Goal: Information Seeking & Learning: Learn about a topic

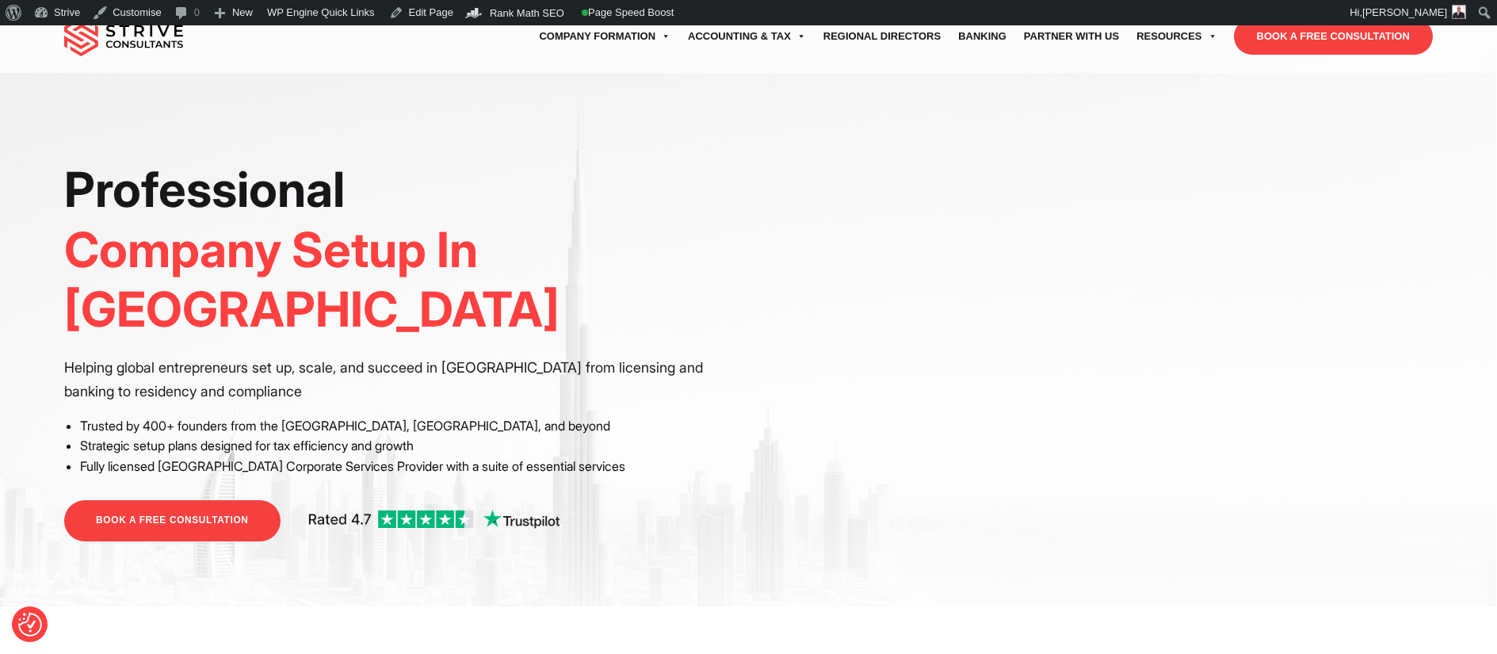
scroll to position [332, 0]
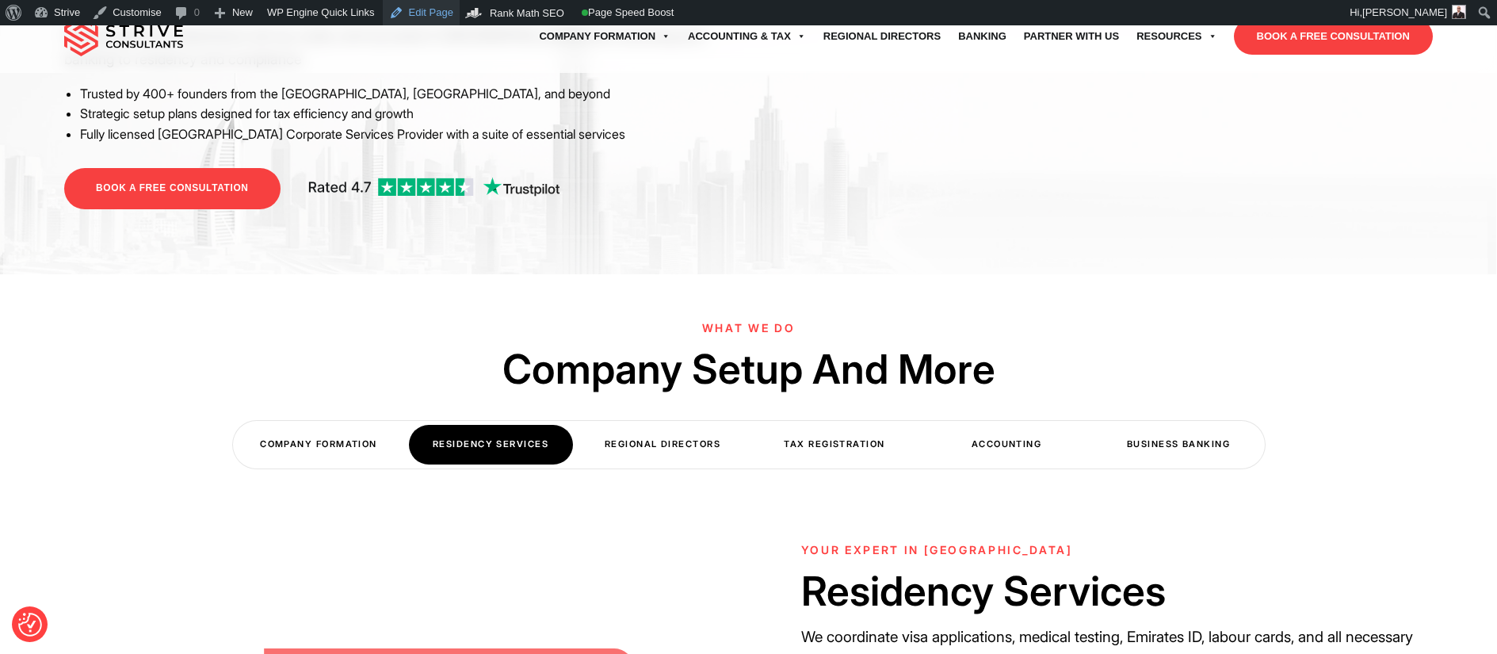
click at [411, 14] on link "Edit Page" at bounding box center [421, 12] width 77 height 25
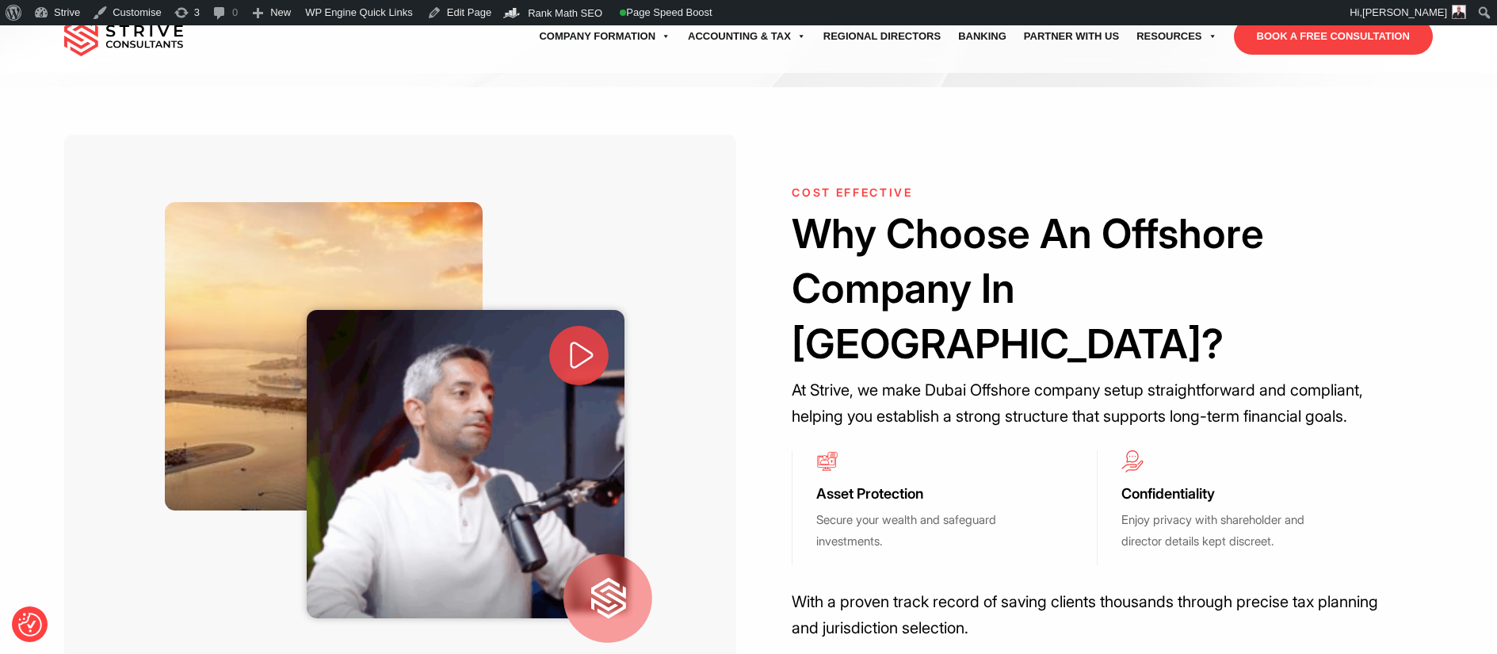
scroll to position [567, 0]
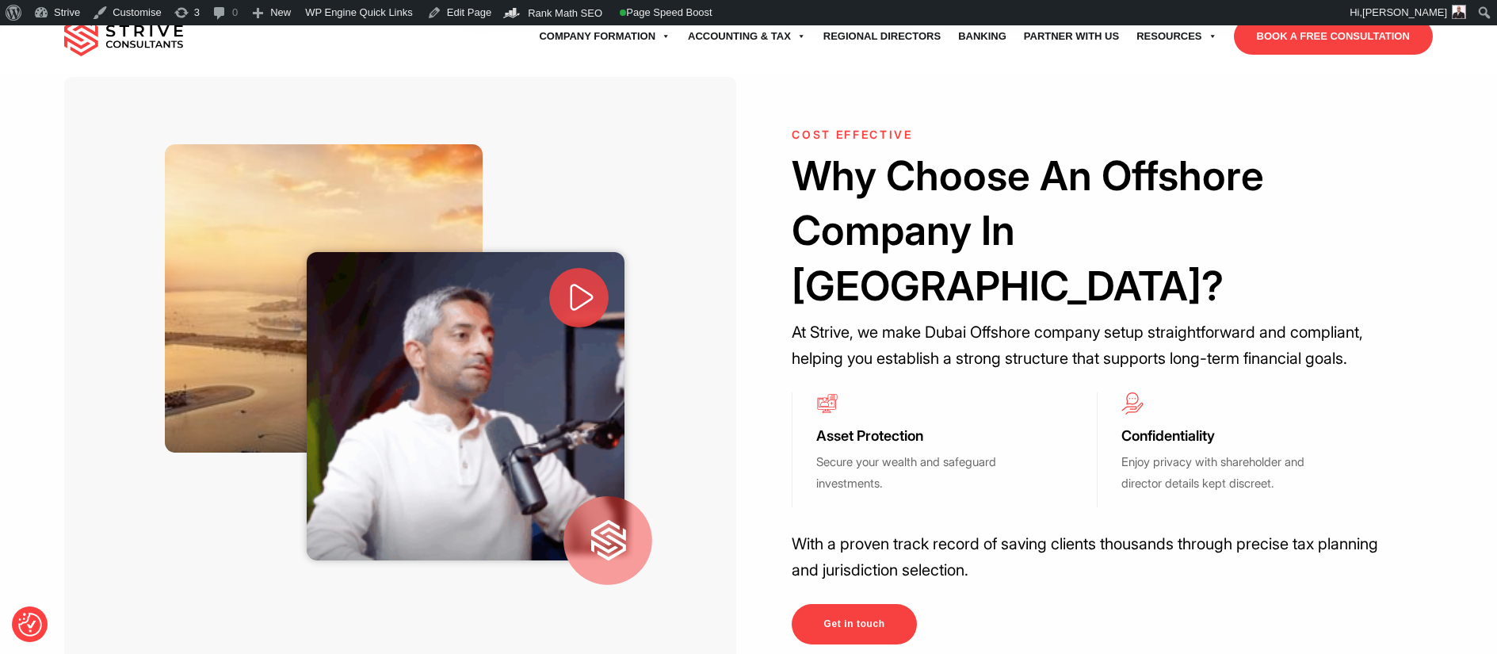
click at [569, 281] on icon at bounding box center [581, 297] width 33 height 33
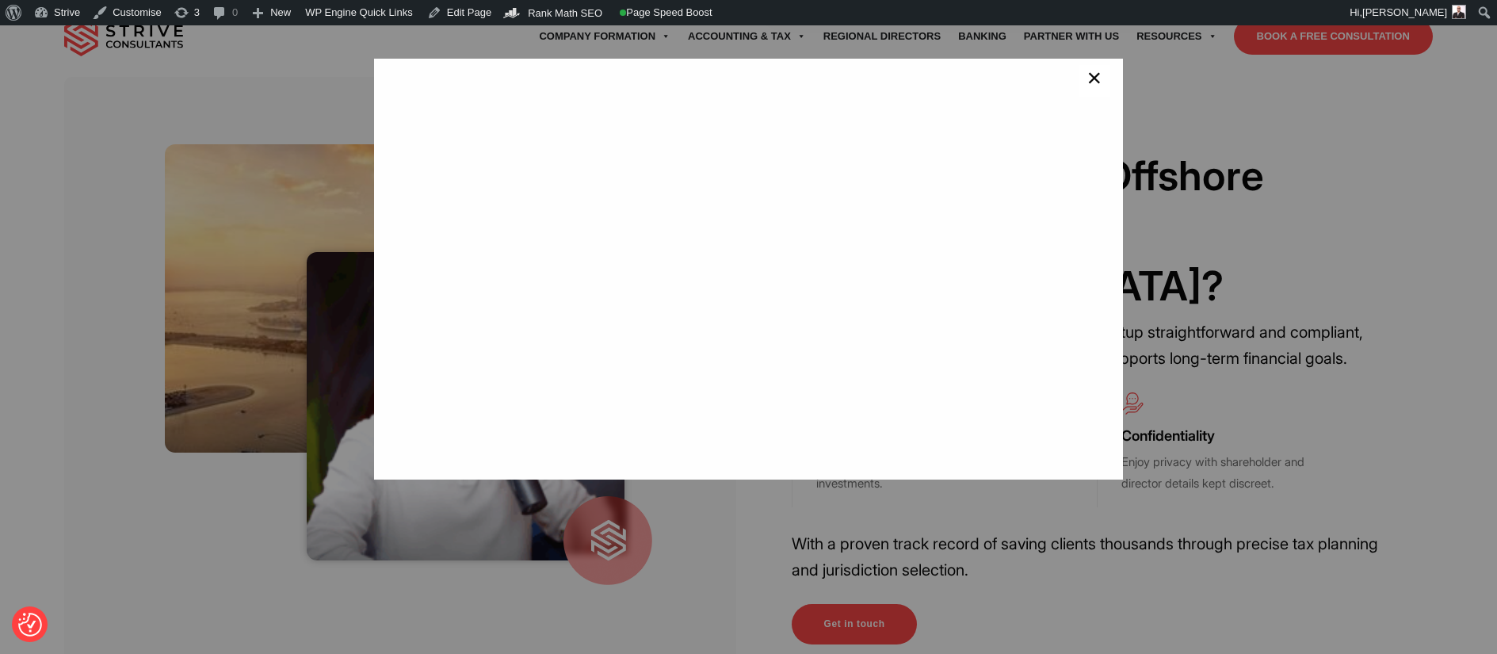
click at [1086, 88] on span "×" at bounding box center [1093, 81] width 15 height 32
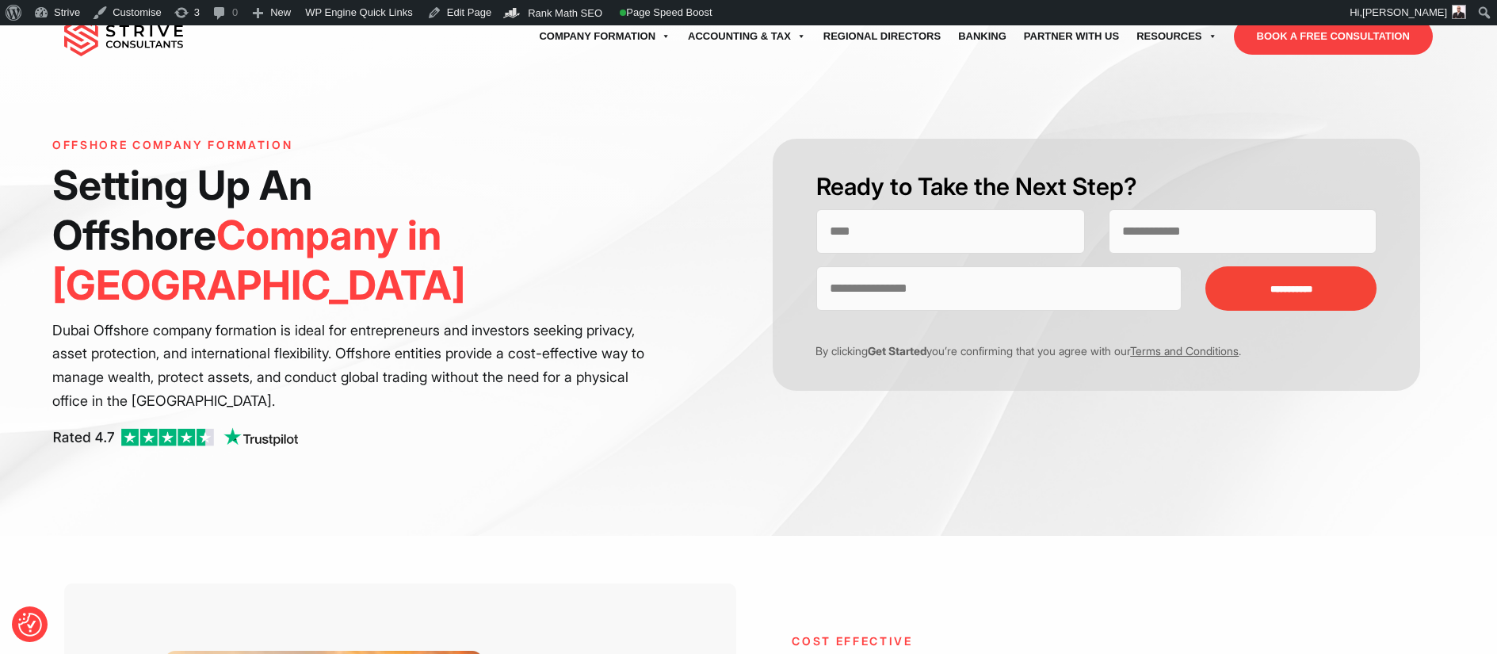
scroll to position [0, 0]
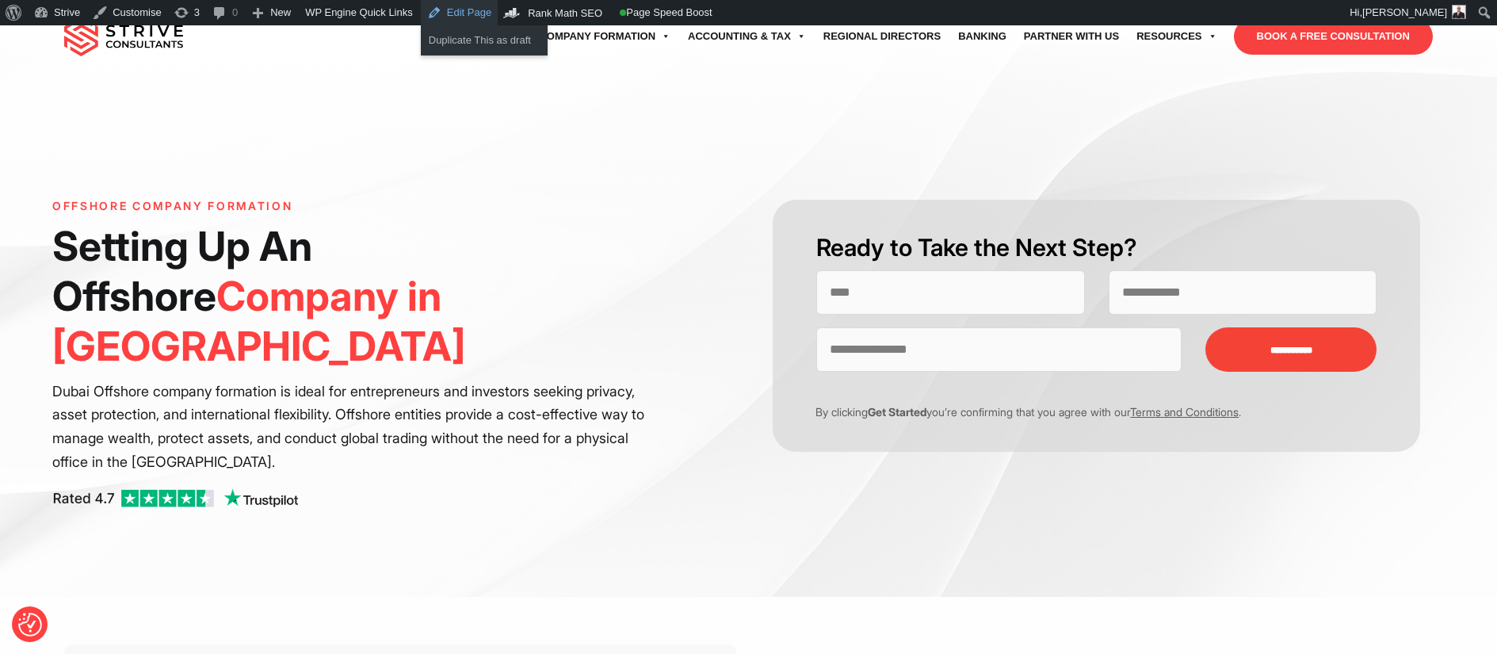
click at [474, 17] on link "Edit Page" at bounding box center [459, 12] width 77 height 25
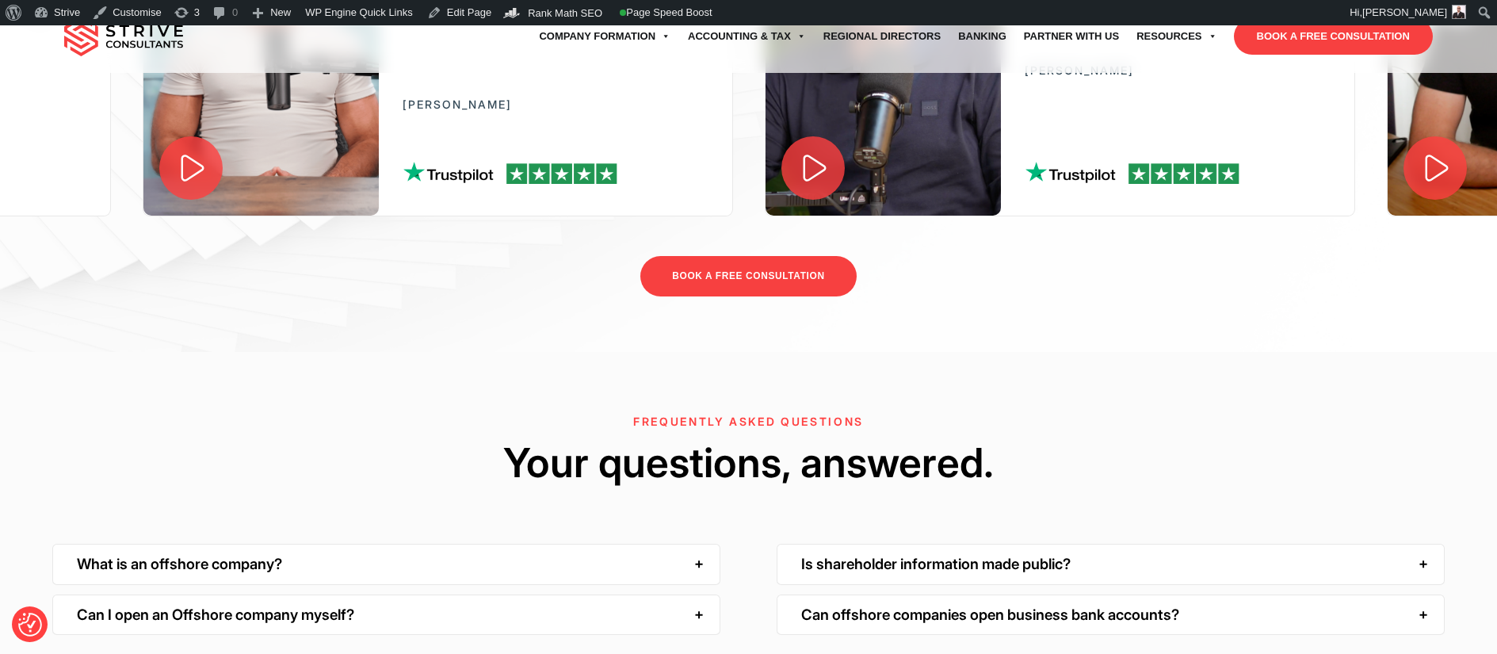
scroll to position [3303, 0]
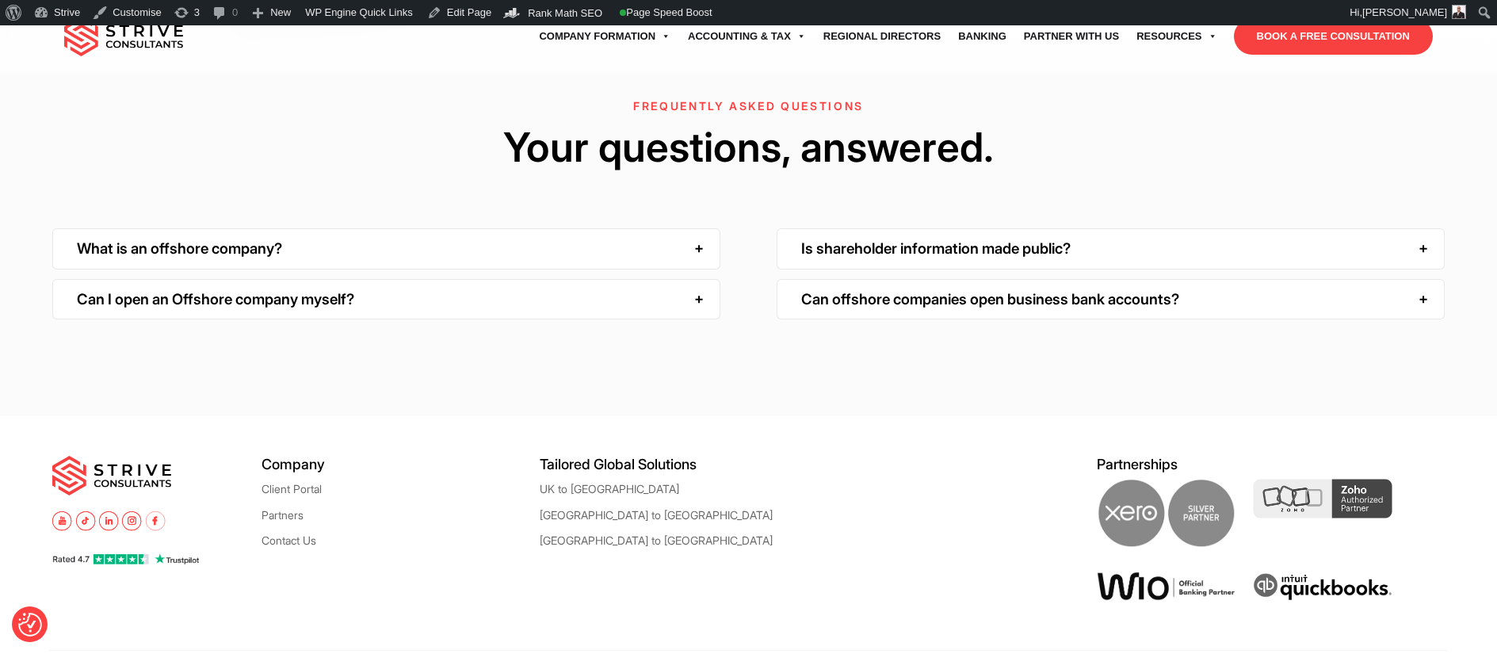
click at [859, 228] on div "Is shareholder information made public?" at bounding box center [1111, 248] width 668 height 40
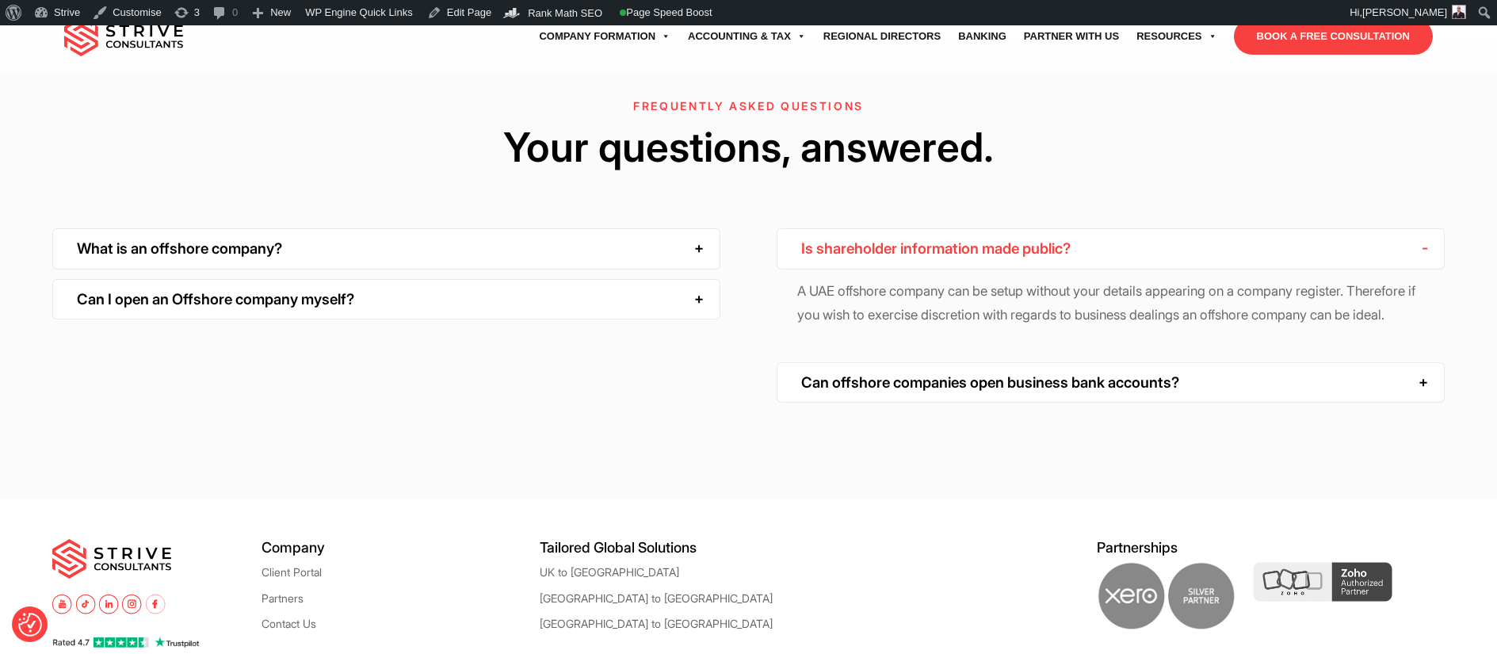
click at [507, 279] on div "Can I open an Offshore company myself?" at bounding box center [386, 299] width 668 height 40
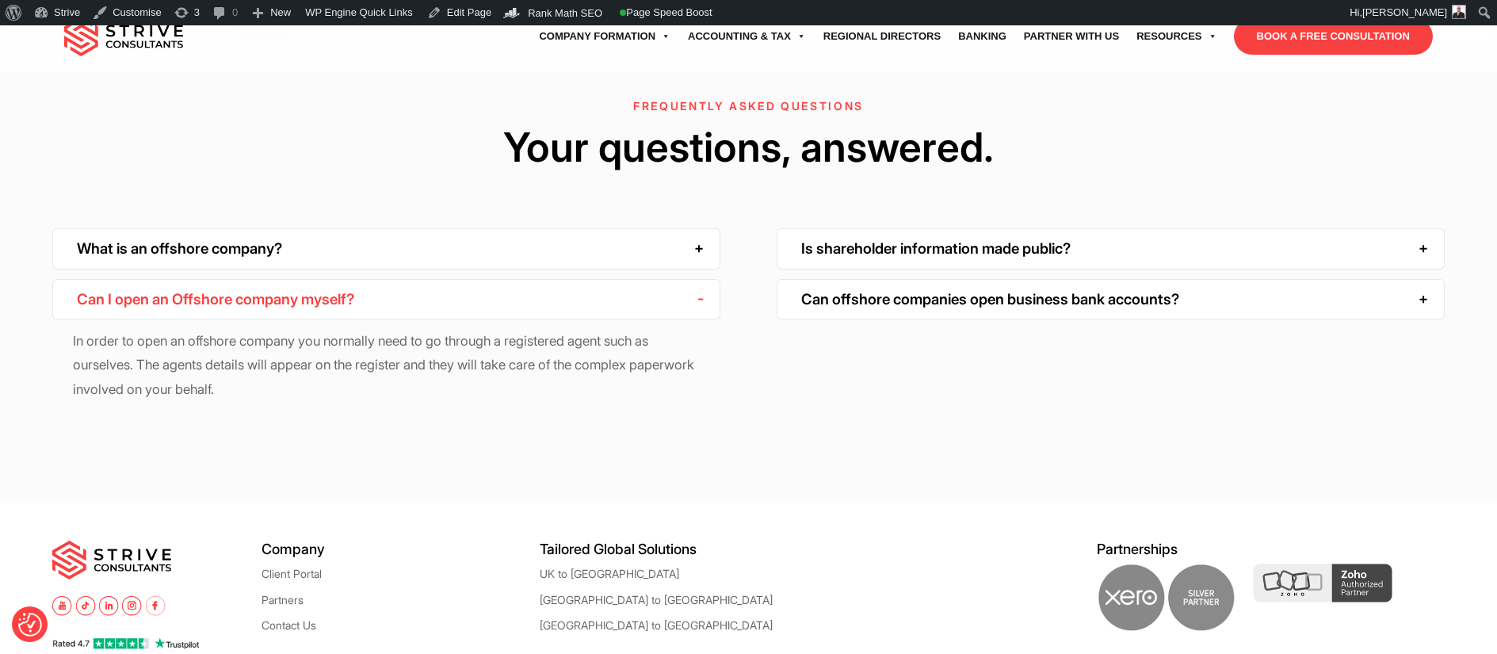
click at [462, 228] on div "What is an offshore company?" at bounding box center [386, 248] width 668 height 40
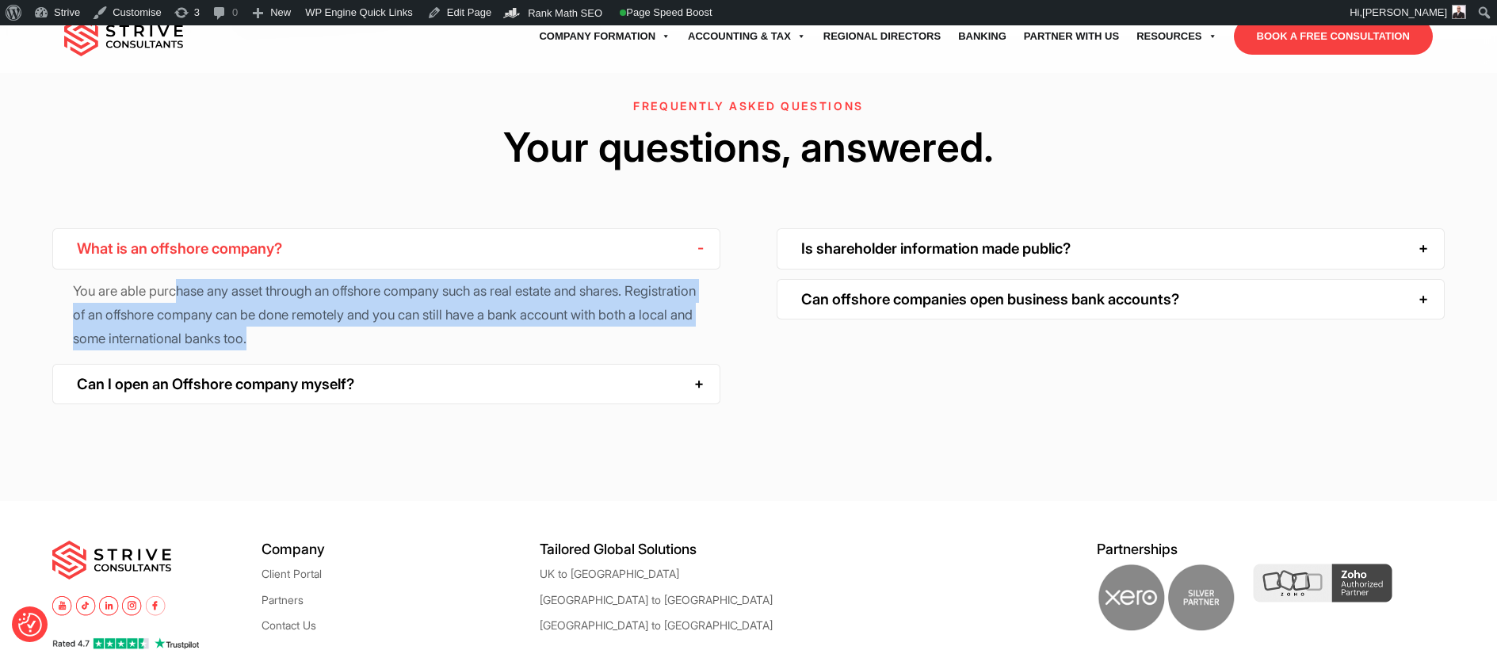
drag, startPoint x: 181, startPoint y: 239, endPoint x: 643, endPoint y: 284, distance: 464.1
click at [643, 284] on p "You are able purchase any asset through an offshore company such as real estate…" at bounding box center [386, 315] width 627 height 72
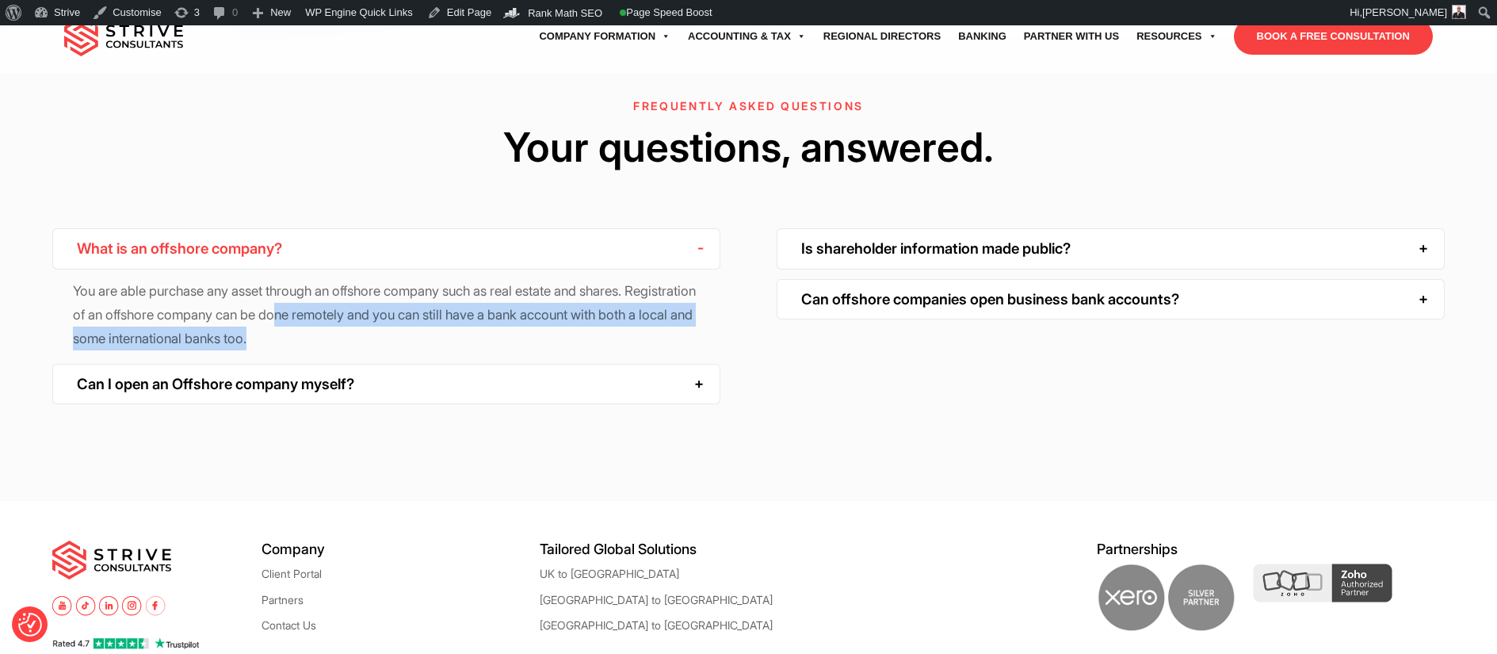
drag, startPoint x: 365, startPoint y: 258, endPoint x: 658, endPoint y: 284, distance: 294.3
click at [658, 284] on p "You are able purchase any asset through an offshore company such as real estate…" at bounding box center [386, 315] width 627 height 72
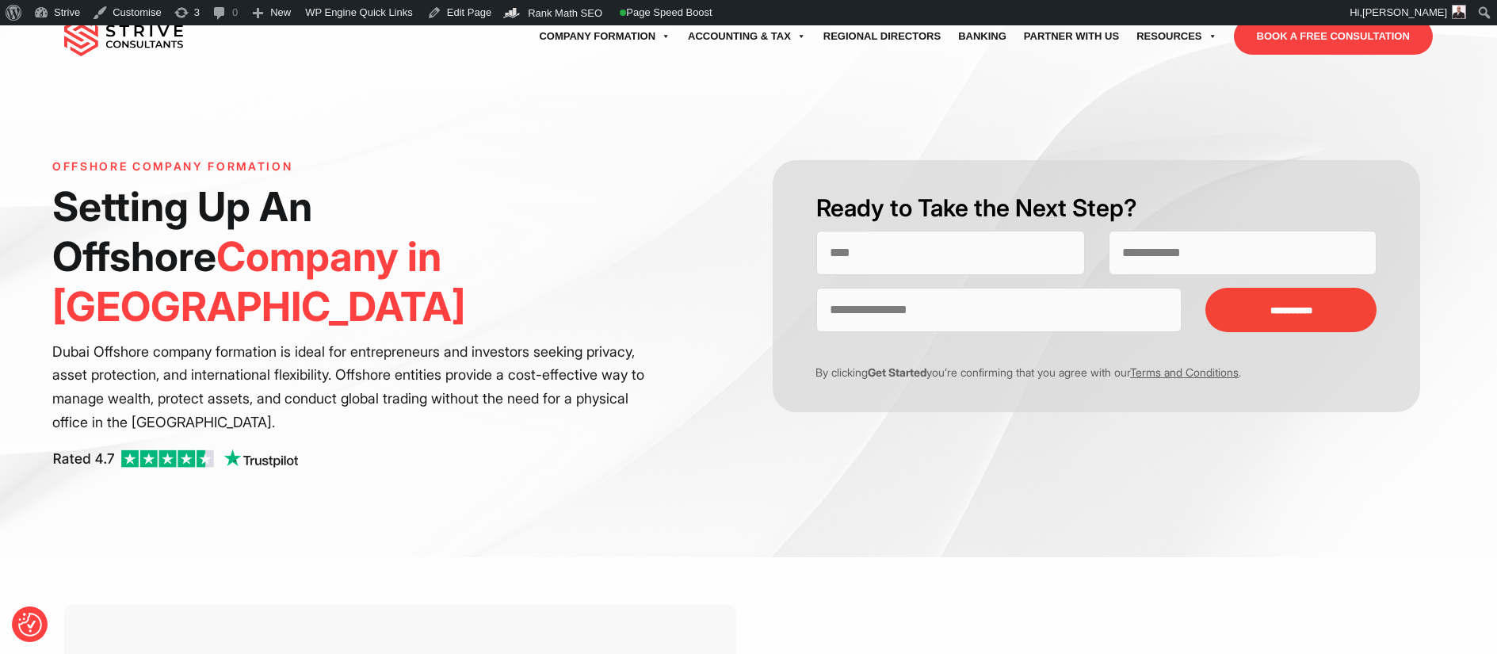
scroll to position [0, 0]
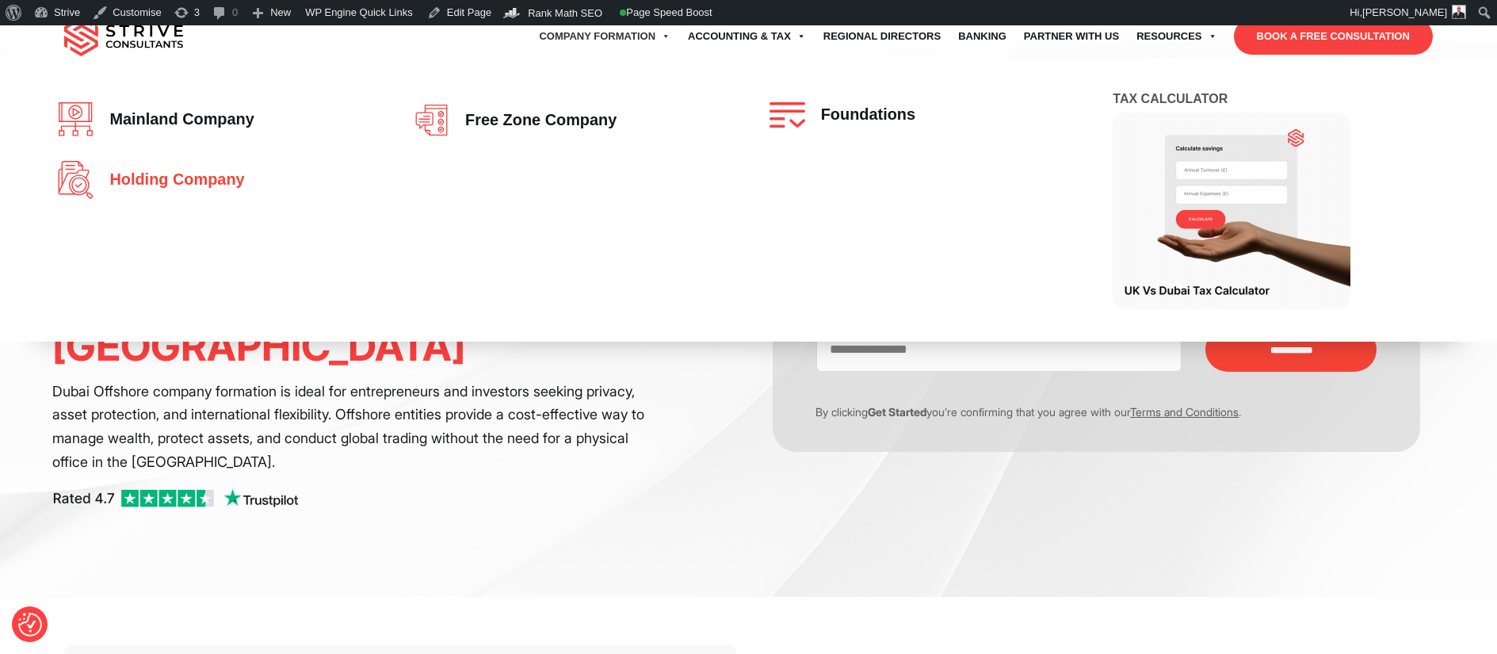
click at [229, 169] on link "Holding Company" at bounding box center [215, 180] width 314 height 38
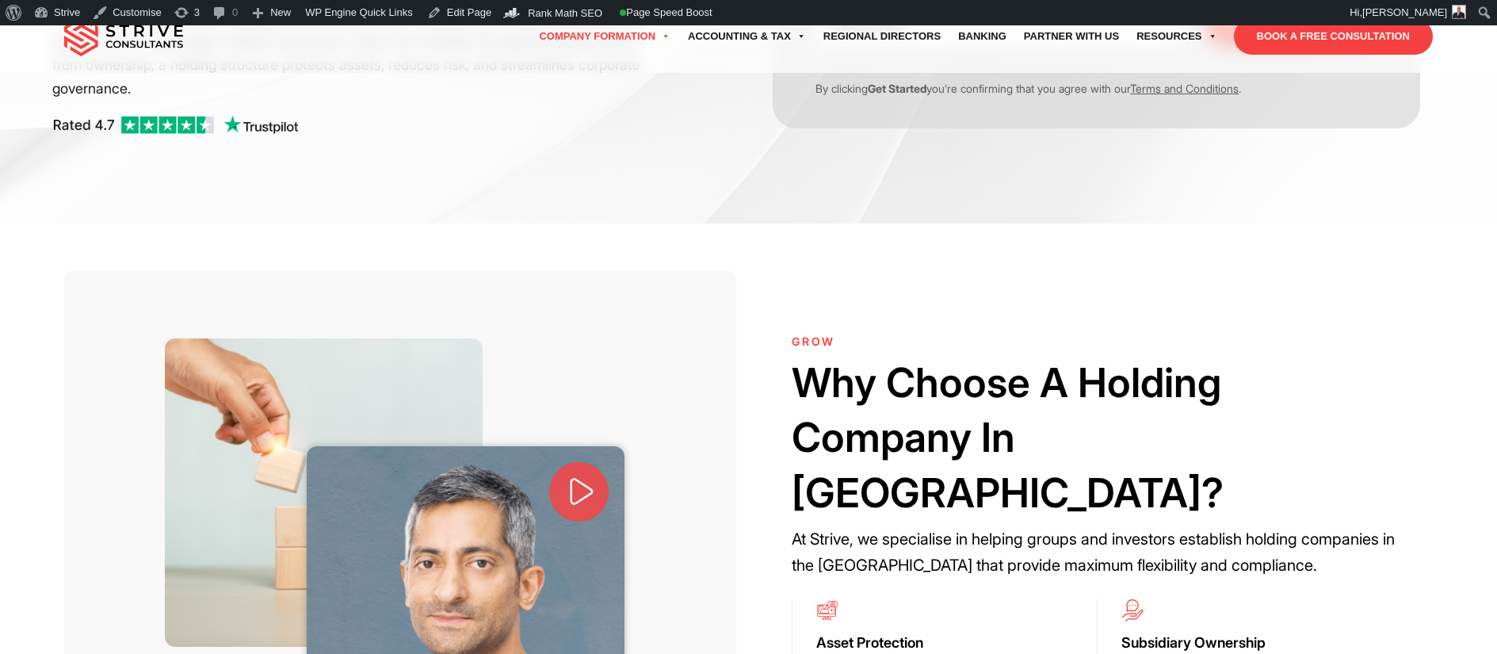
scroll to position [351, 0]
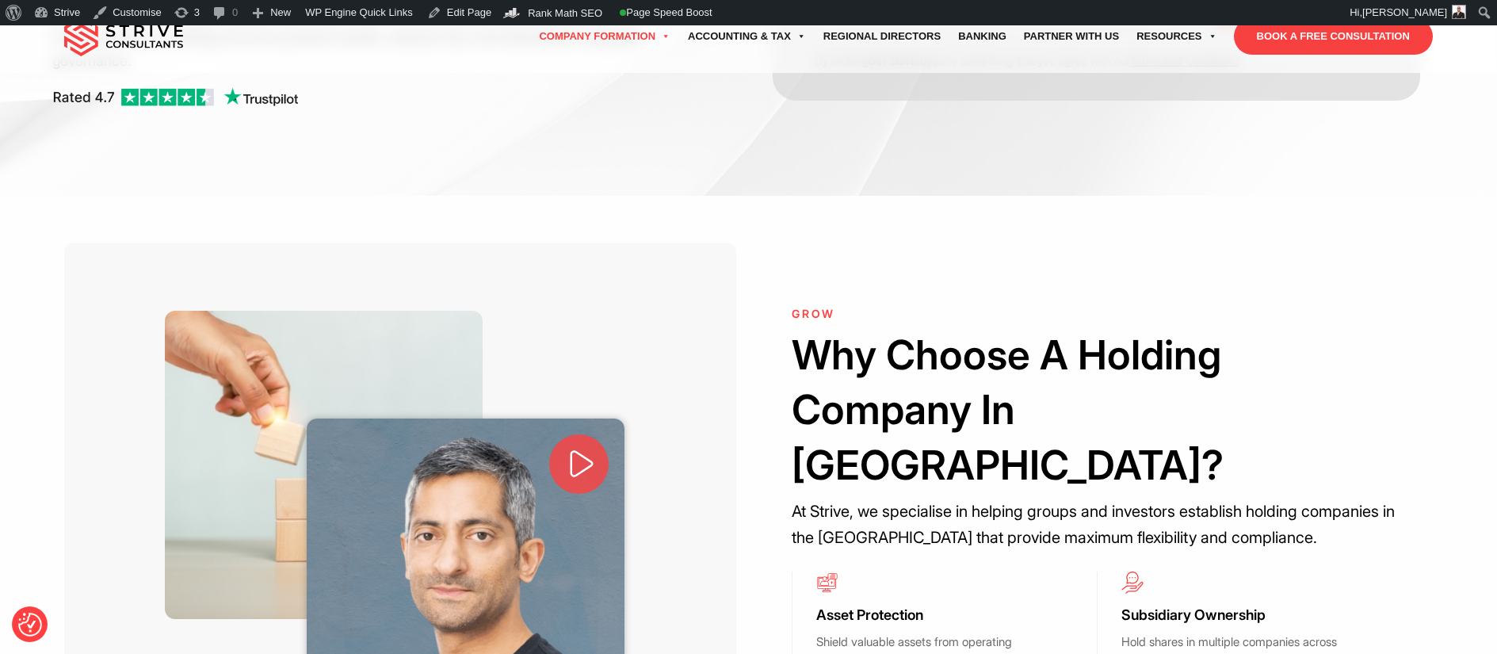
click at [580, 433] on span at bounding box center [578, 463] width 60 height 60
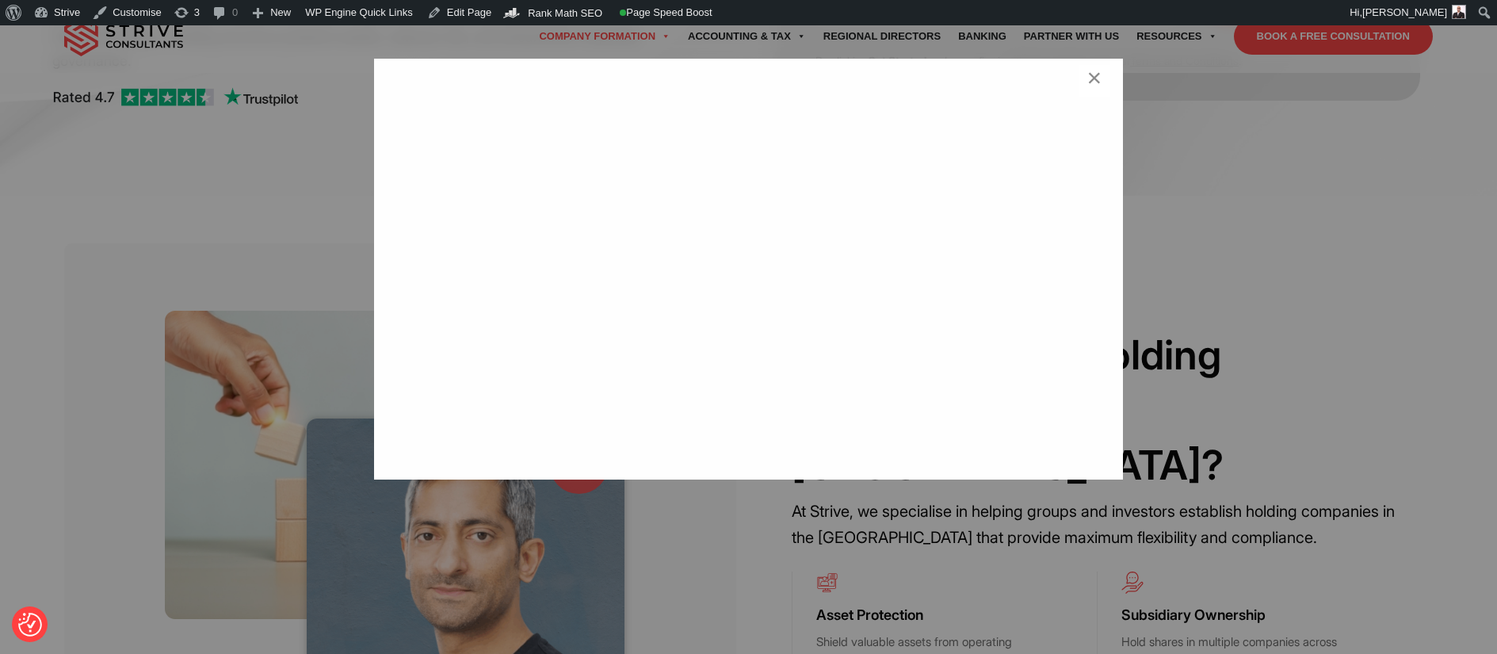
click at [227, 371] on div "×" at bounding box center [748, 327] width 1497 height 654
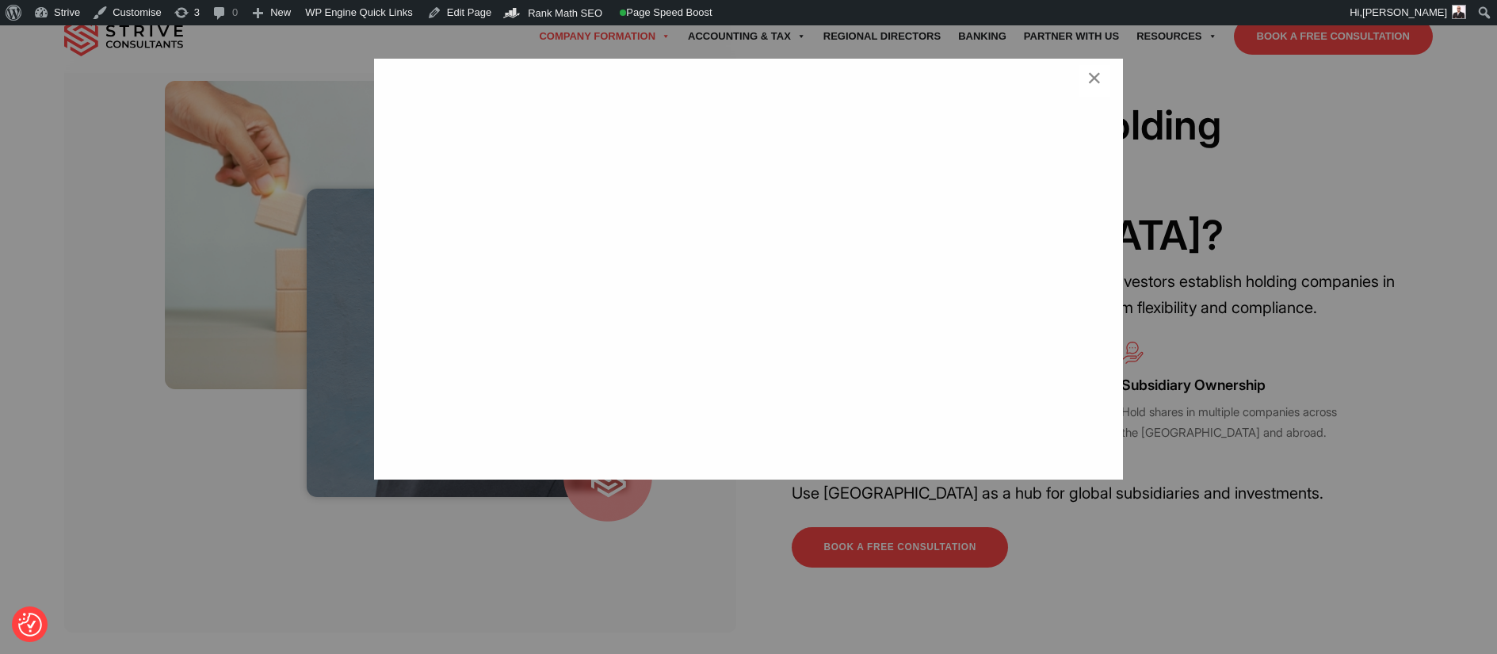
scroll to position [586, 0]
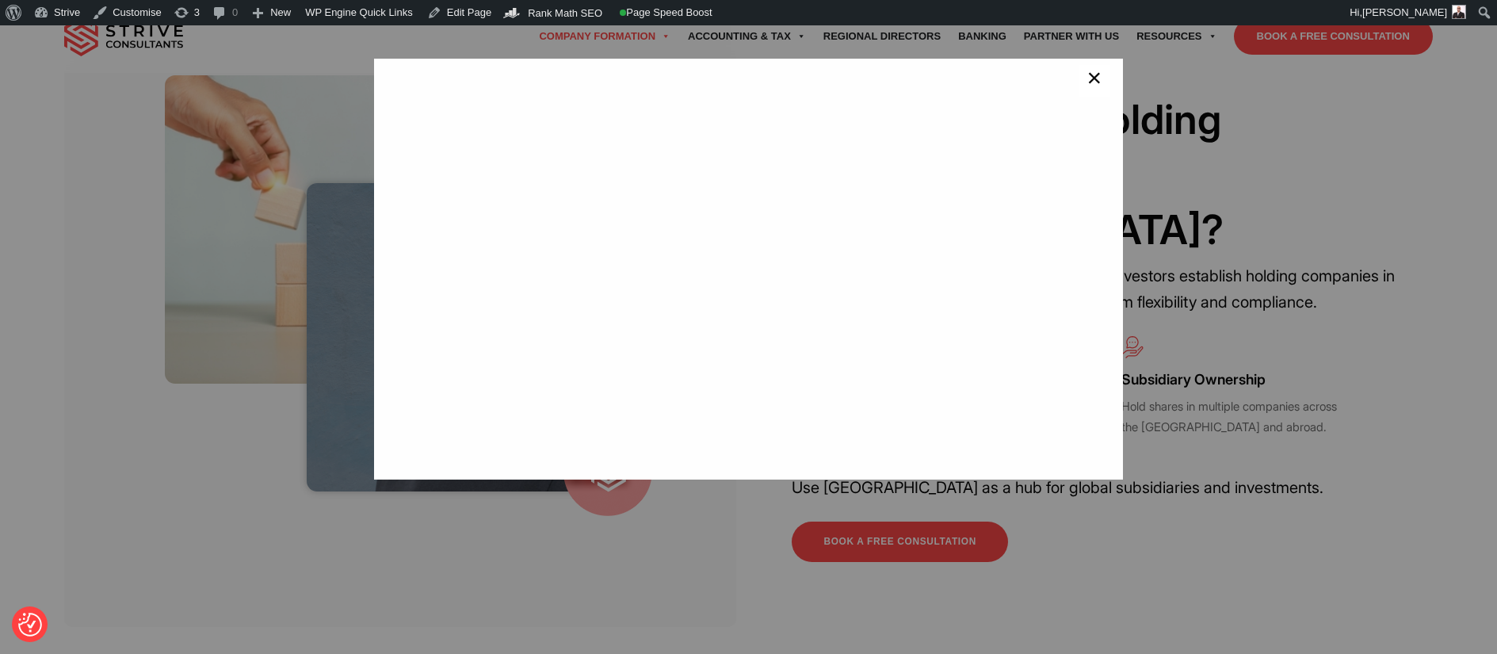
click at [1088, 75] on span "×" at bounding box center [1093, 81] width 15 height 32
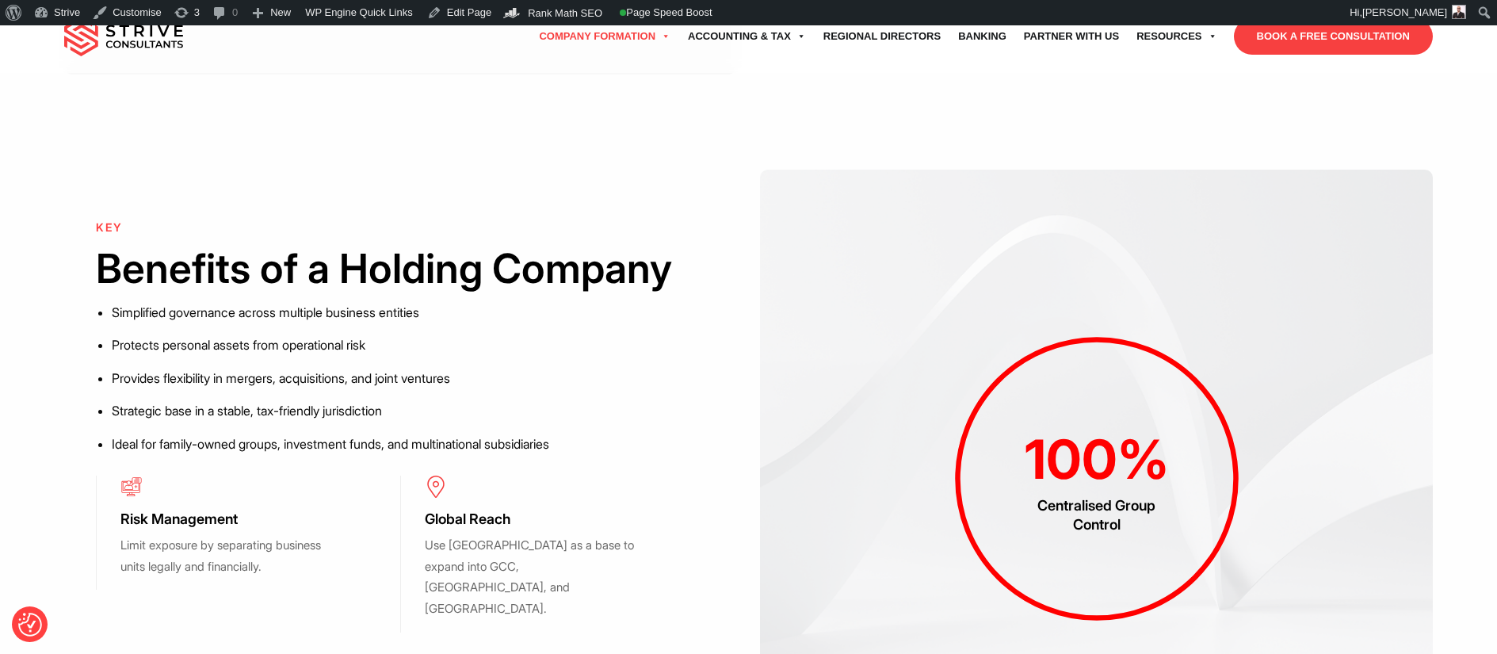
scroll to position [383, 0]
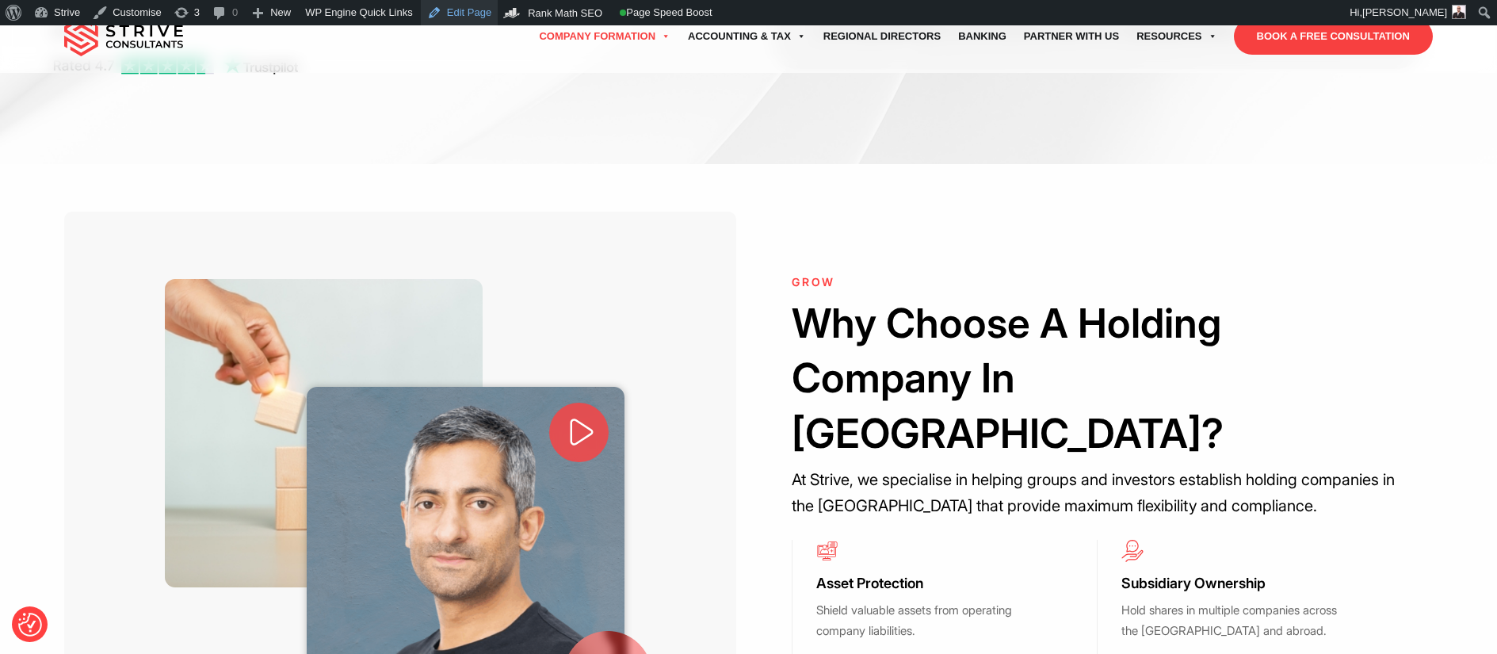
click at [465, 15] on link "Edit Page" at bounding box center [459, 12] width 77 height 25
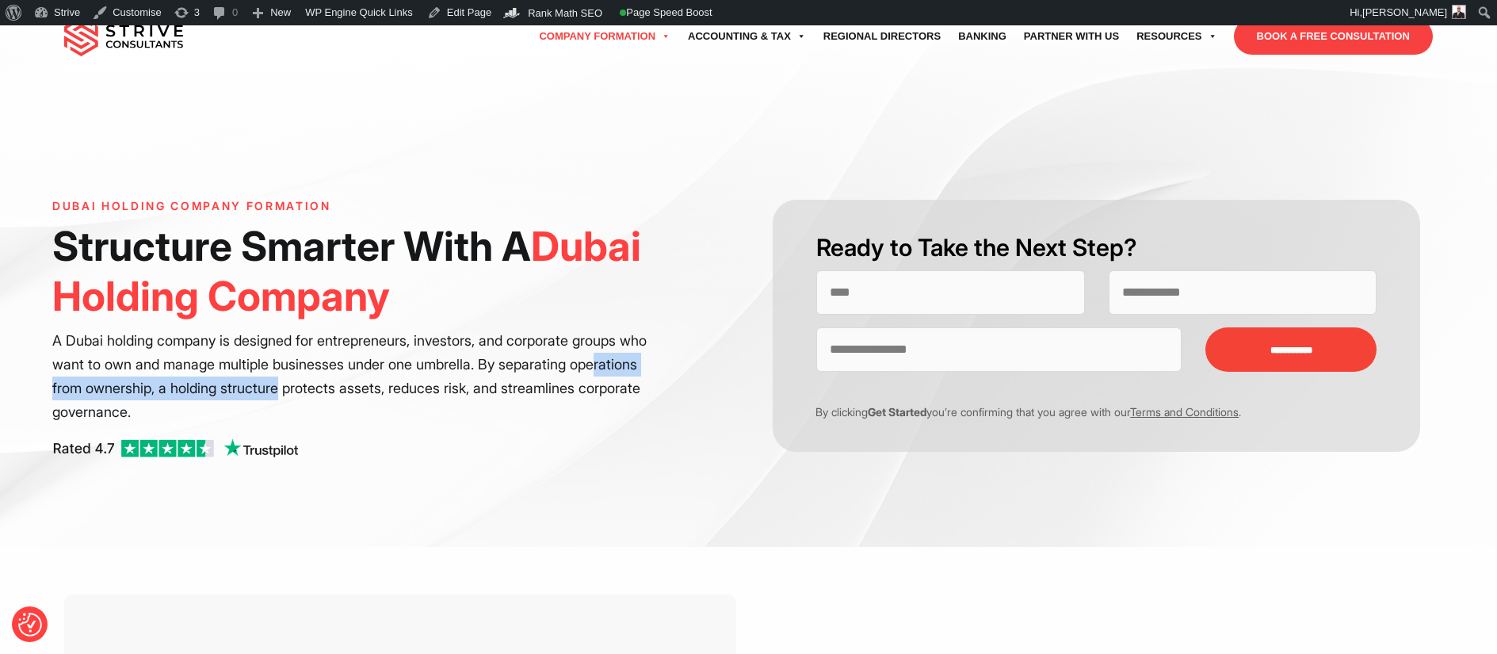
drag, startPoint x: 84, startPoint y: 385, endPoint x: 374, endPoint y: 384, distance: 290.0
click at [368, 384] on p "A Dubai holding company is designed for entrepreneurs, investors, and corporate…" at bounding box center [351, 376] width 598 height 95
click at [385, 384] on p "A Dubai holding company is designed for entrepreneurs, investors, and corporate…" at bounding box center [351, 376] width 598 height 95
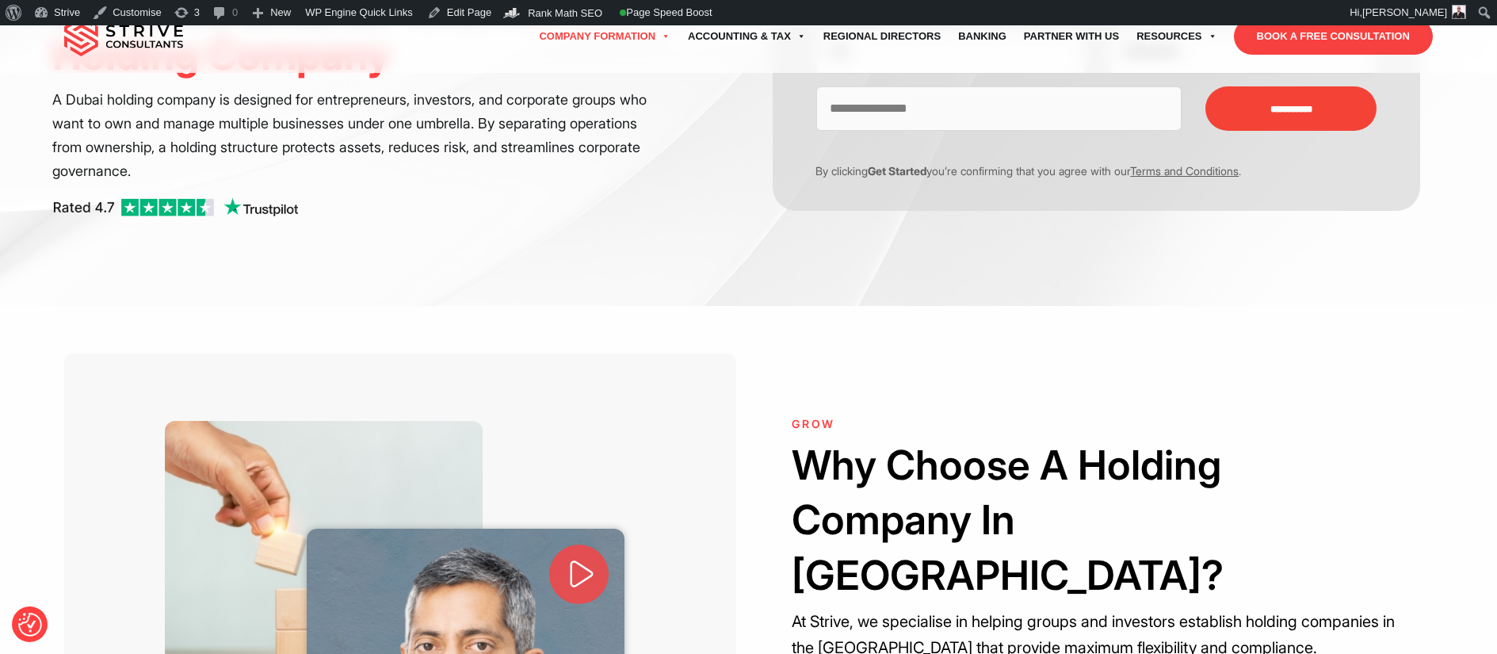
scroll to position [561, 0]
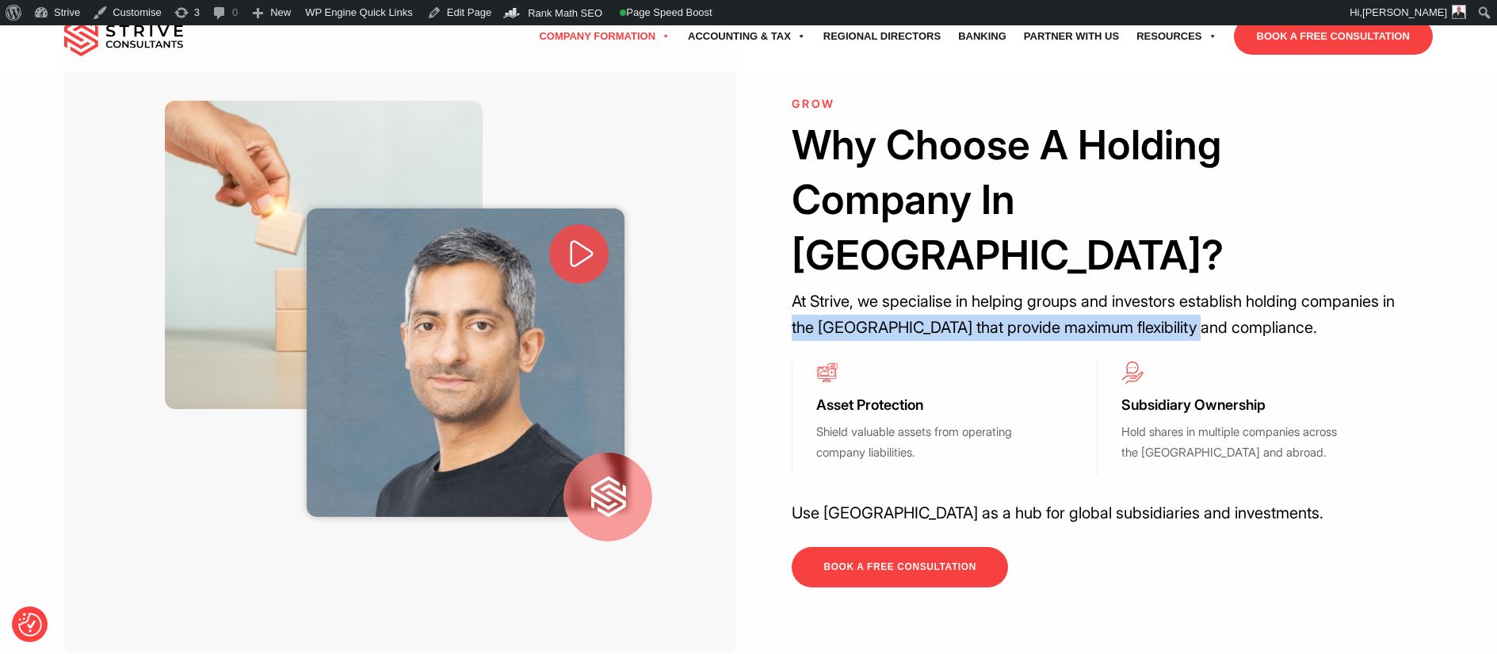
drag, startPoint x: 890, startPoint y: 292, endPoint x: 1306, endPoint y: 289, distance: 416.0
click at [1306, 289] on p "At Strive, we specialise in helping groups and investors establish holding comp…" at bounding box center [1096, 314] width 609 height 52
click at [1307, 290] on p "At Strive, we specialise in helping groups and investors establish holding comp…" at bounding box center [1096, 314] width 609 height 52
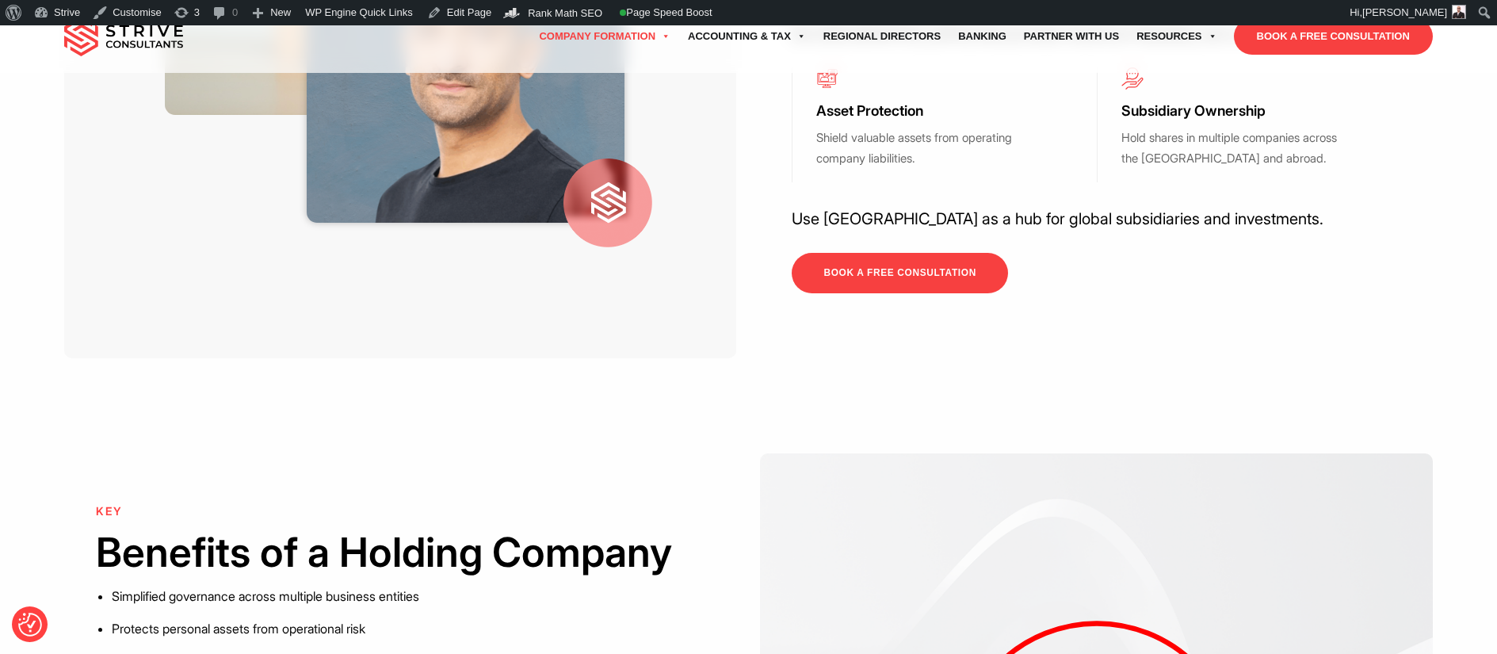
scroll to position [1139, 0]
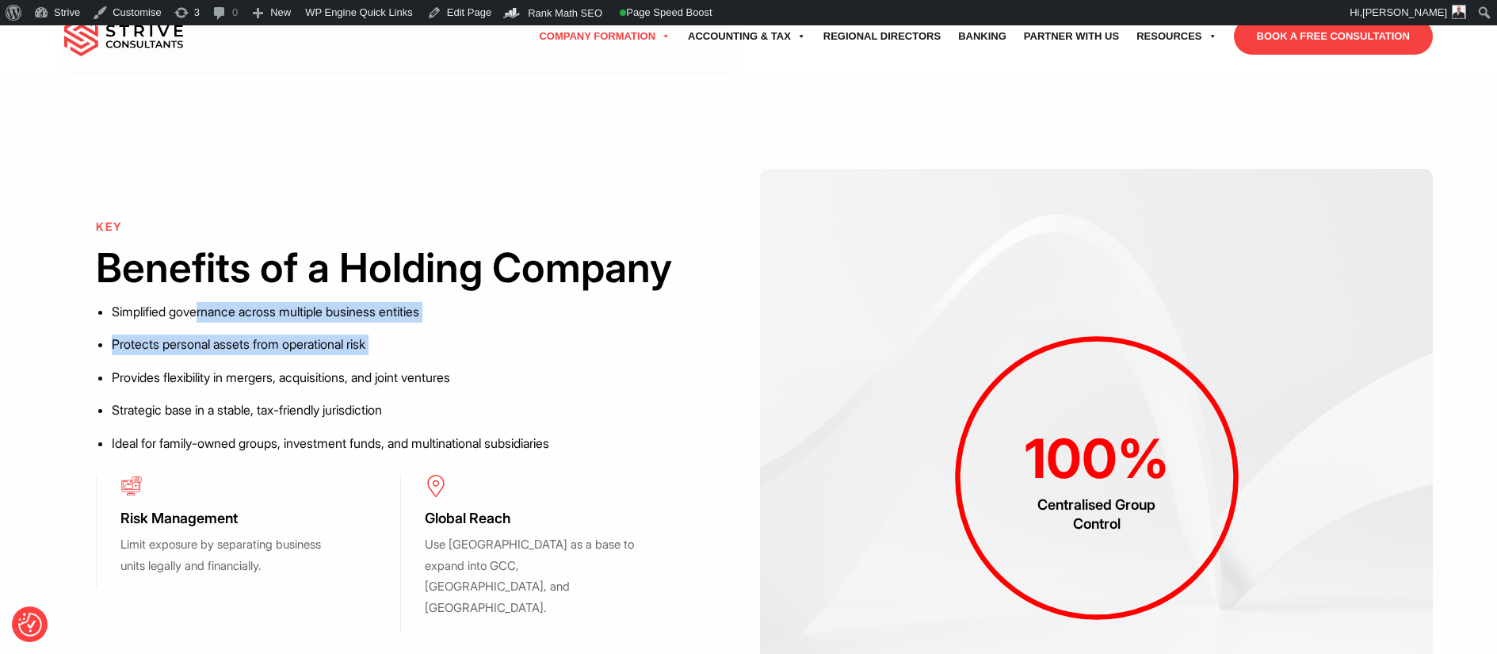
drag, startPoint x: 210, startPoint y: 330, endPoint x: 391, endPoint y: 399, distance: 194.4
click at [381, 385] on div "KEY Benefits of a Holding Company Simplified governance across multiple busines…" at bounding box center [400, 343] width 609 height 246
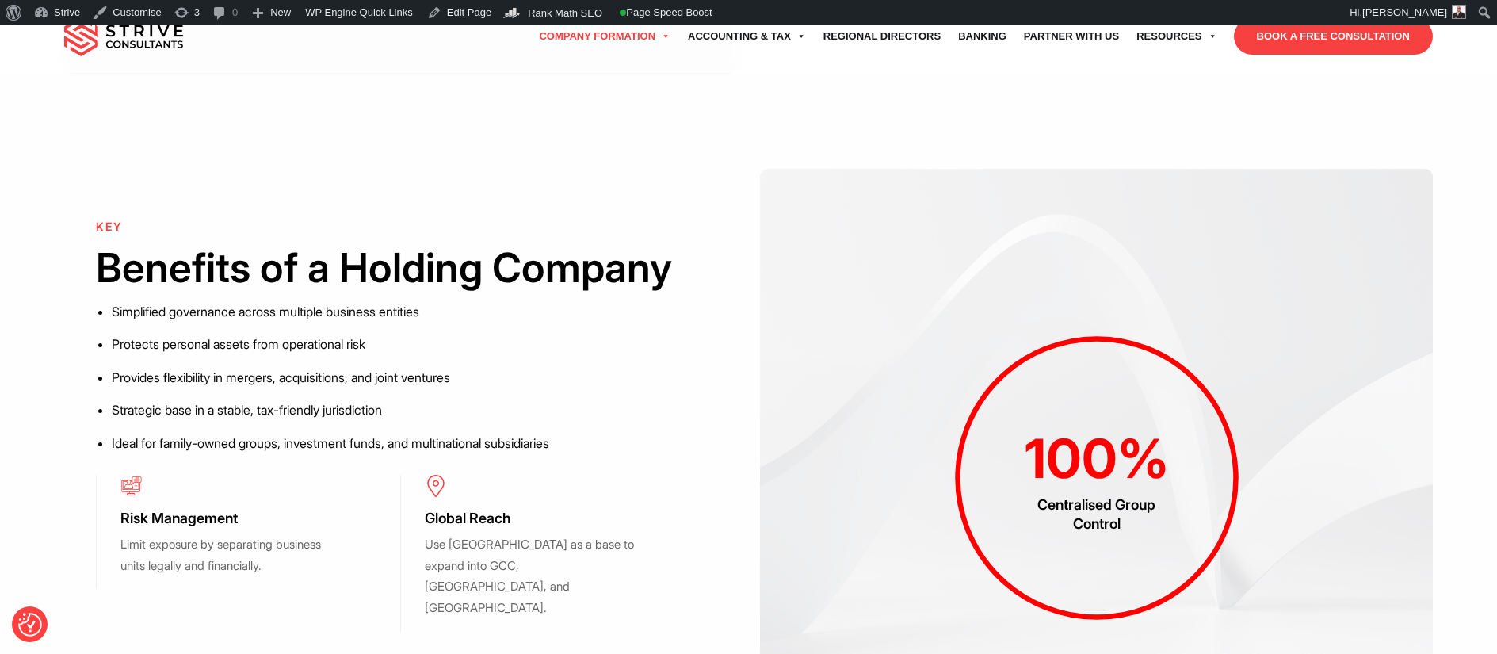
click at [392, 388] on li "Provides flexibility in mergers, acquisitions, and joint ventures" at bounding box center [408, 378] width 593 height 21
drag, startPoint x: 241, startPoint y: 403, endPoint x: 490, endPoint y: 411, distance: 249.0
click at [490, 411] on div "KEY Benefits of a Holding Company Simplified governance across multiple busines…" at bounding box center [400, 343] width 609 height 246
drag, startPoint x: 125, startPoint y: 430, endPoint x: 429, endPoint y: 433, distance: 303.5
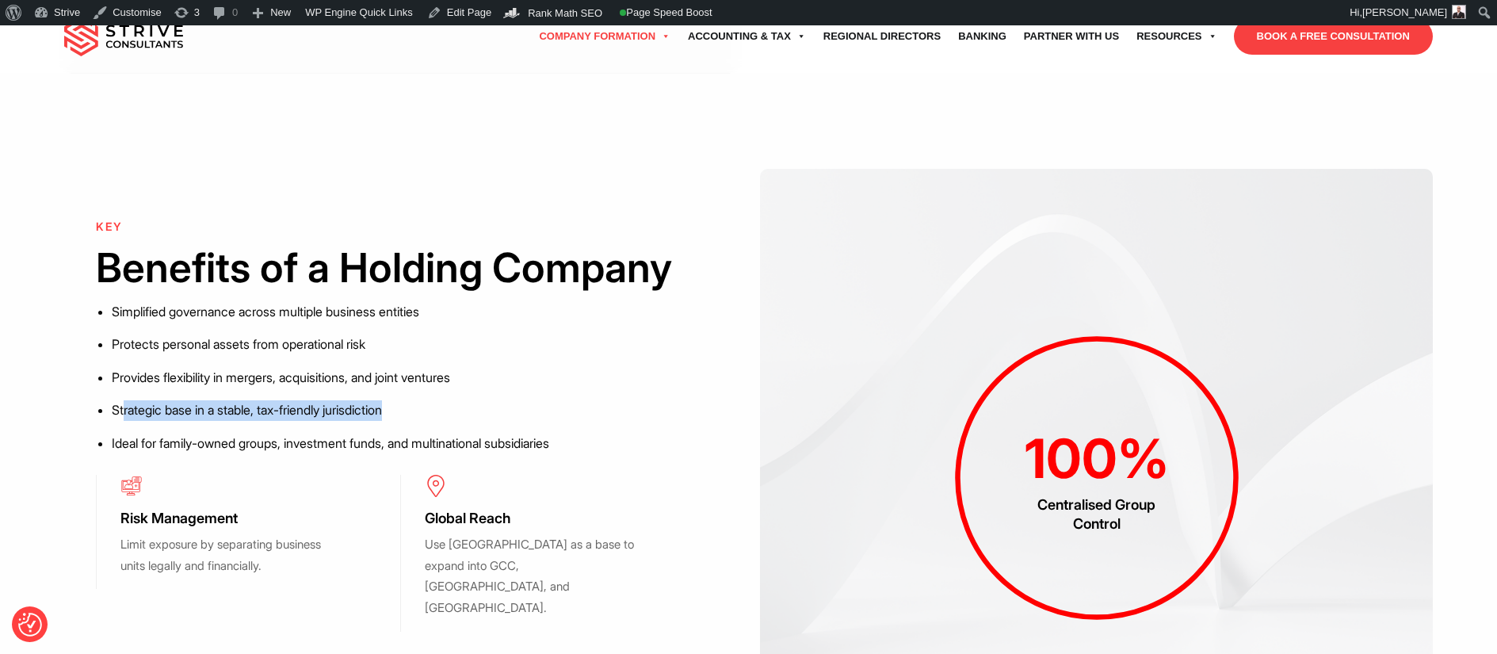
click at [423, 421] on li "Strategic base in a stable, tax-friendly jurisdiction" at bounding box center [408, 410] width 593 height 21
click at [439, 421] on li "Strategic base in a stable, tax-friendly jurisdiction" at bounding box center [408, 410] width 593 height 21
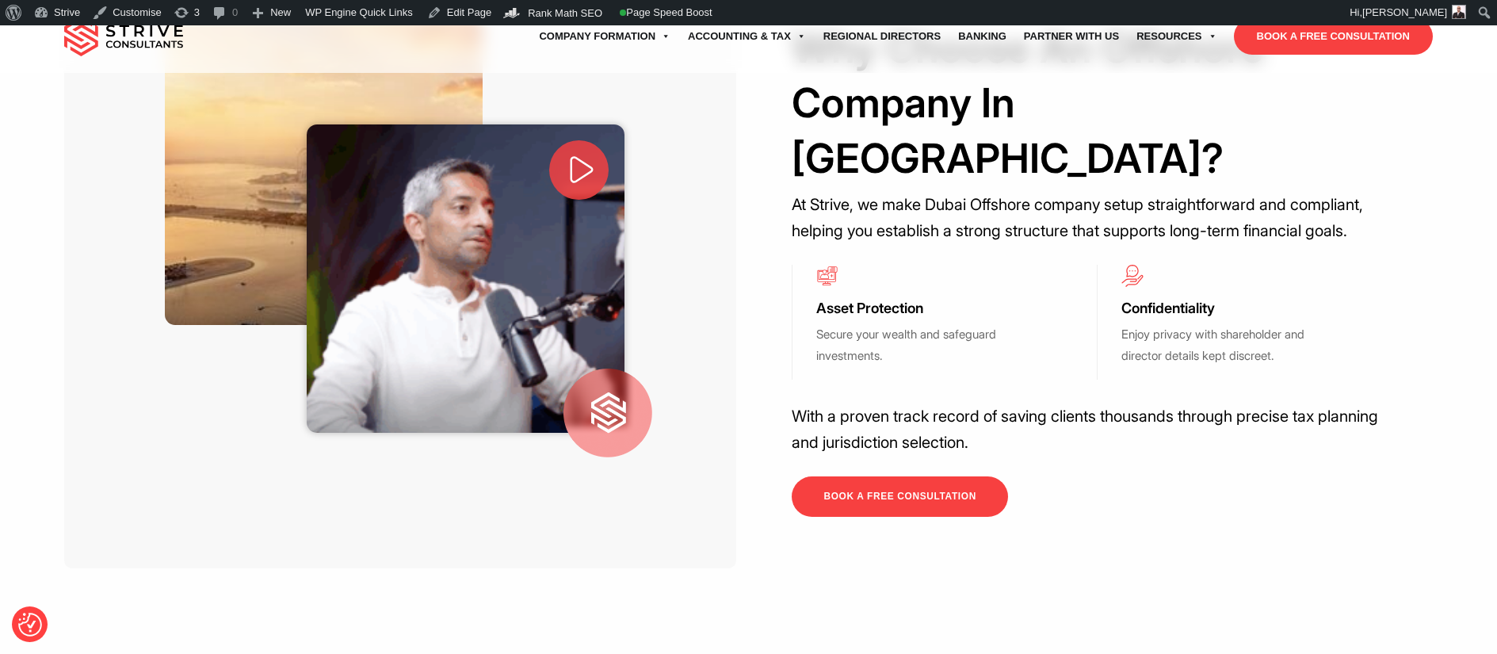
scroll to position [693, 0]
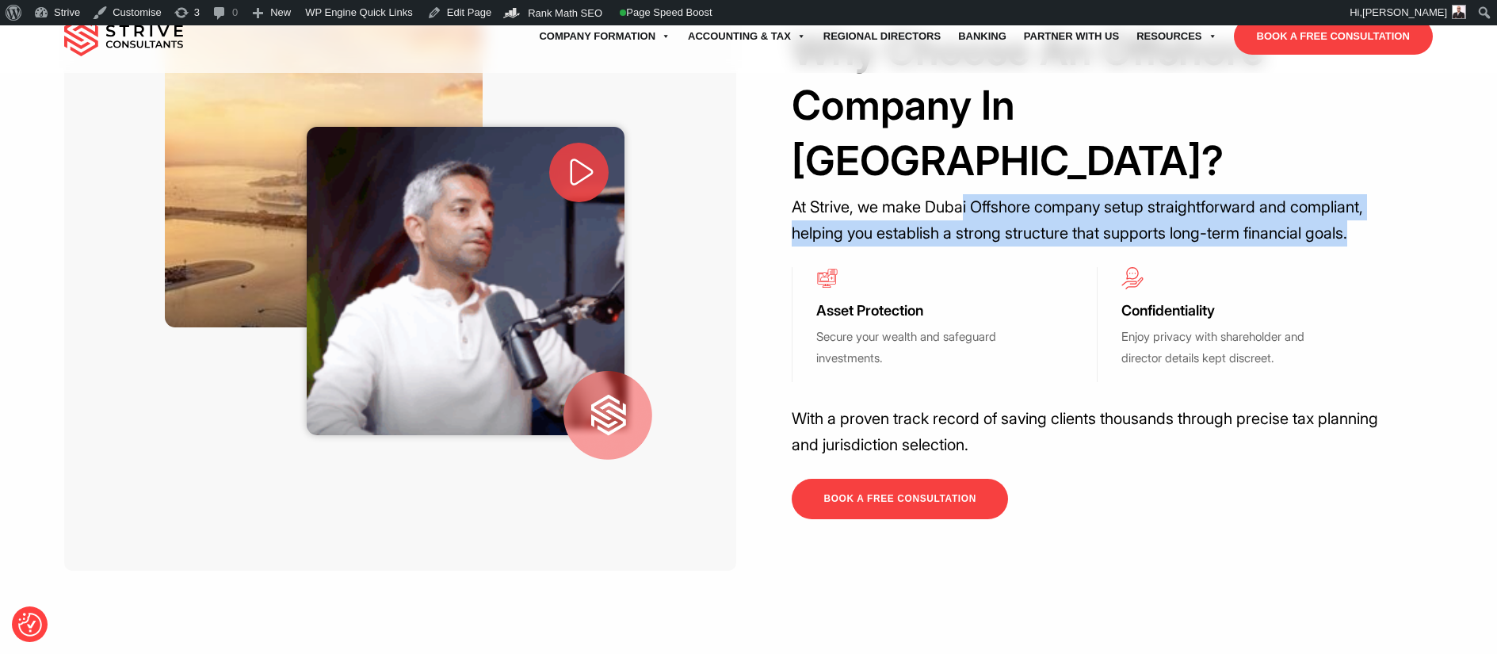
drag, startPoint x: 968, startPoint y: 131, endPoint x: 1376, endPoint y: 158, distance: 409.8
click at [1376, 194] on p "At Strive, we make Dubai Offshore company setup straightforward and compliant, …" at bounding box center [1096, 220] width 609 height 52
click at [1377, 194] on p "At Strive, we make Dubai Offshore company setup straightforward and compliant, …" at bounding box center [1096, 220] width 609 height 52
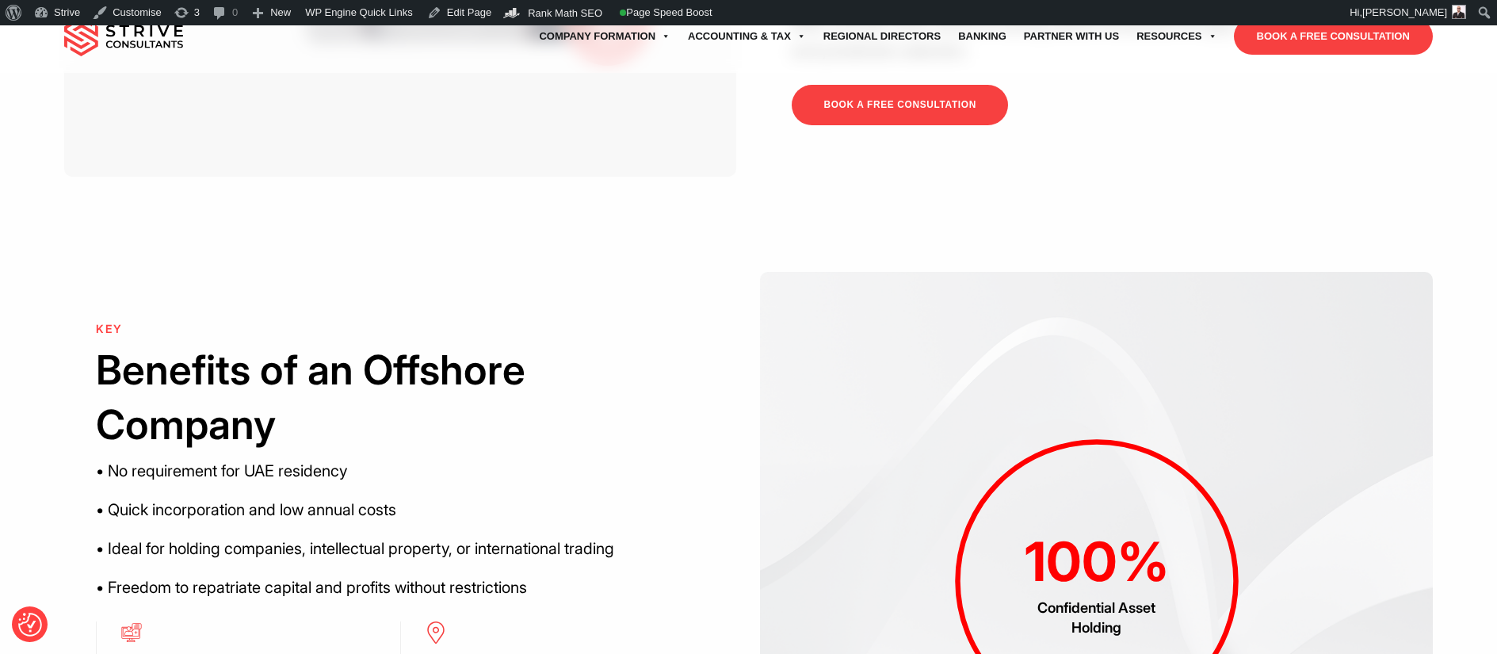
scroll to position [1113, 0]
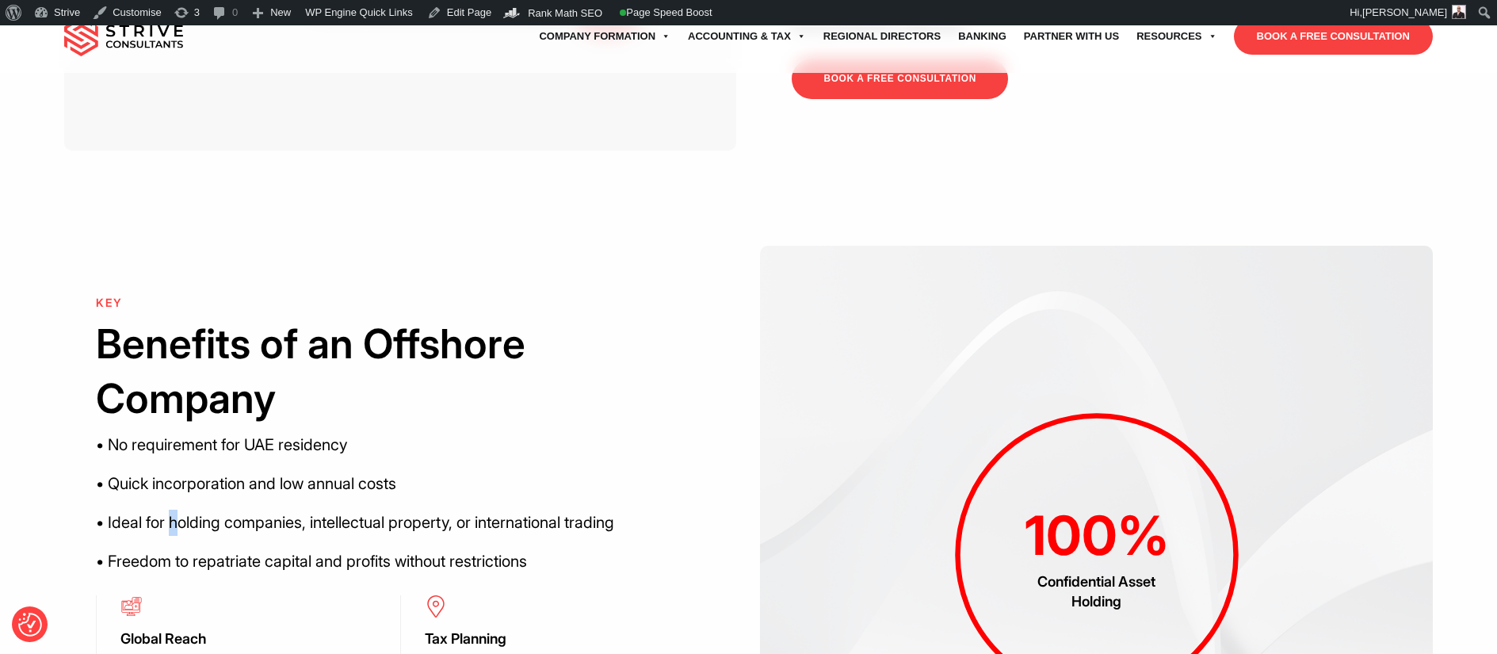
click at [178, 510] on p "• Ideal for holding companies, intellectual property, or international trading" at bounding box center [400, 523] width 609 height 26
click at [430, 430] on div "KEY Benefits of an Offshore Company • No requirement for UAE residency • Quick …" at bounding box center [400, 442] width 609 height 292
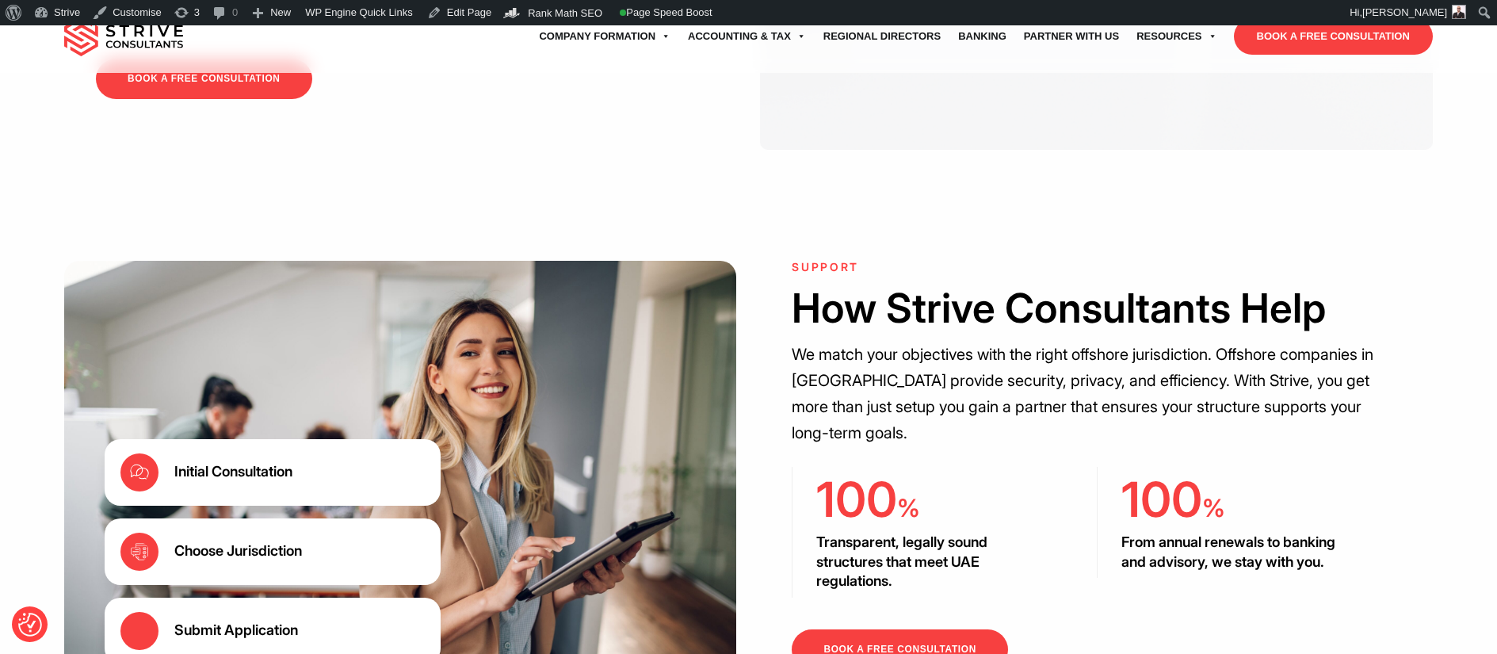
scroll to position [1846, 0]
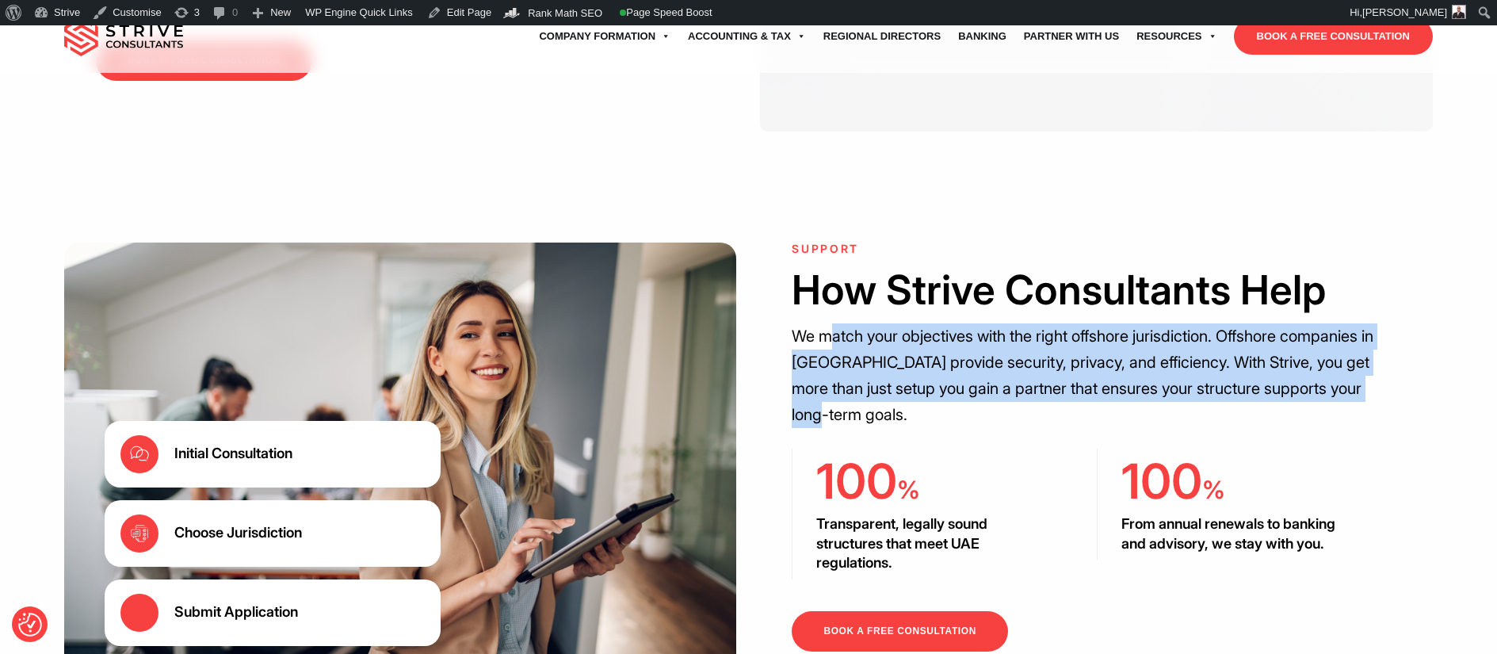
drag, startPoint x: 849, startPoint y: 293, endPoint x: 1337, endPoint y: 353, distance: 491.0
click at [1337, 353] on p "We match your objectives with the right offshore jurisdiction. Offshore compani…" at bounding box center [1096, 375] width 609 height 105
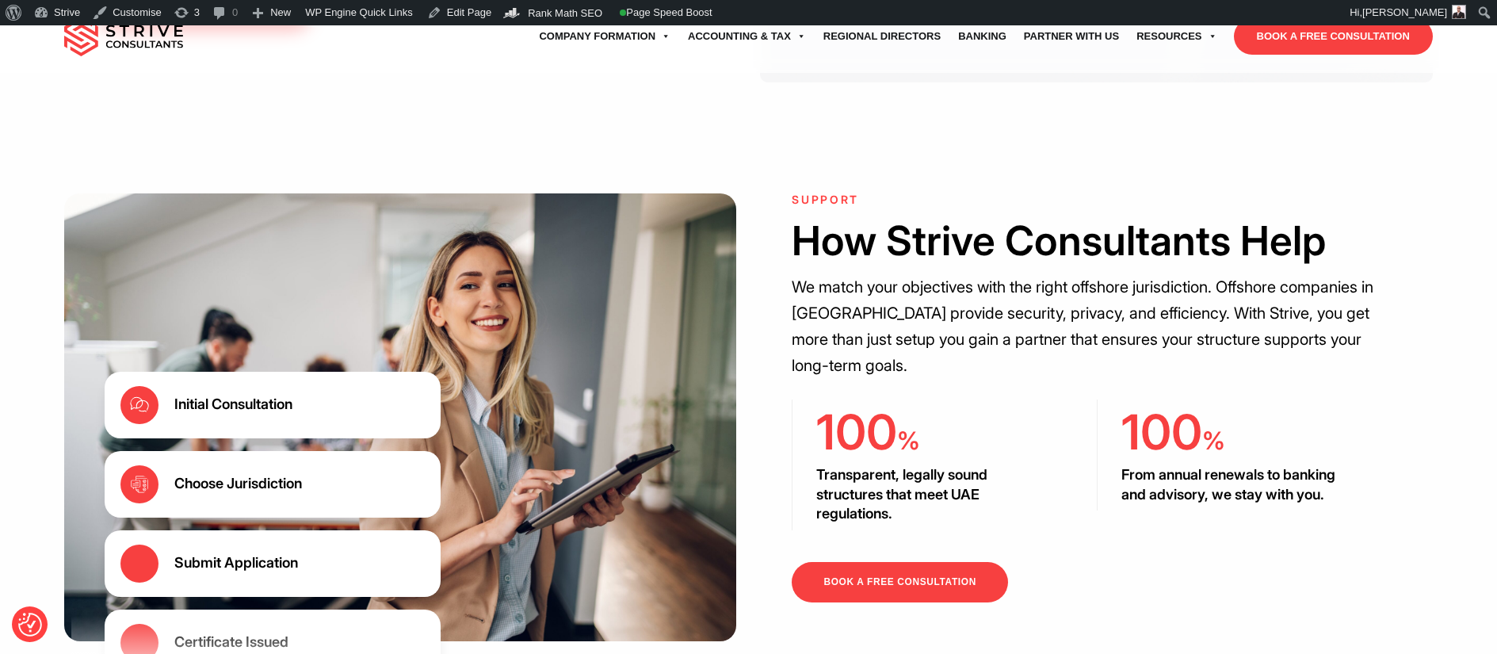
click at [498, 435] on div "Initial Consultation Choose Jurisdiction Submit Application Certificate Issued" at bounding box center [400, 434] width 672 height 483
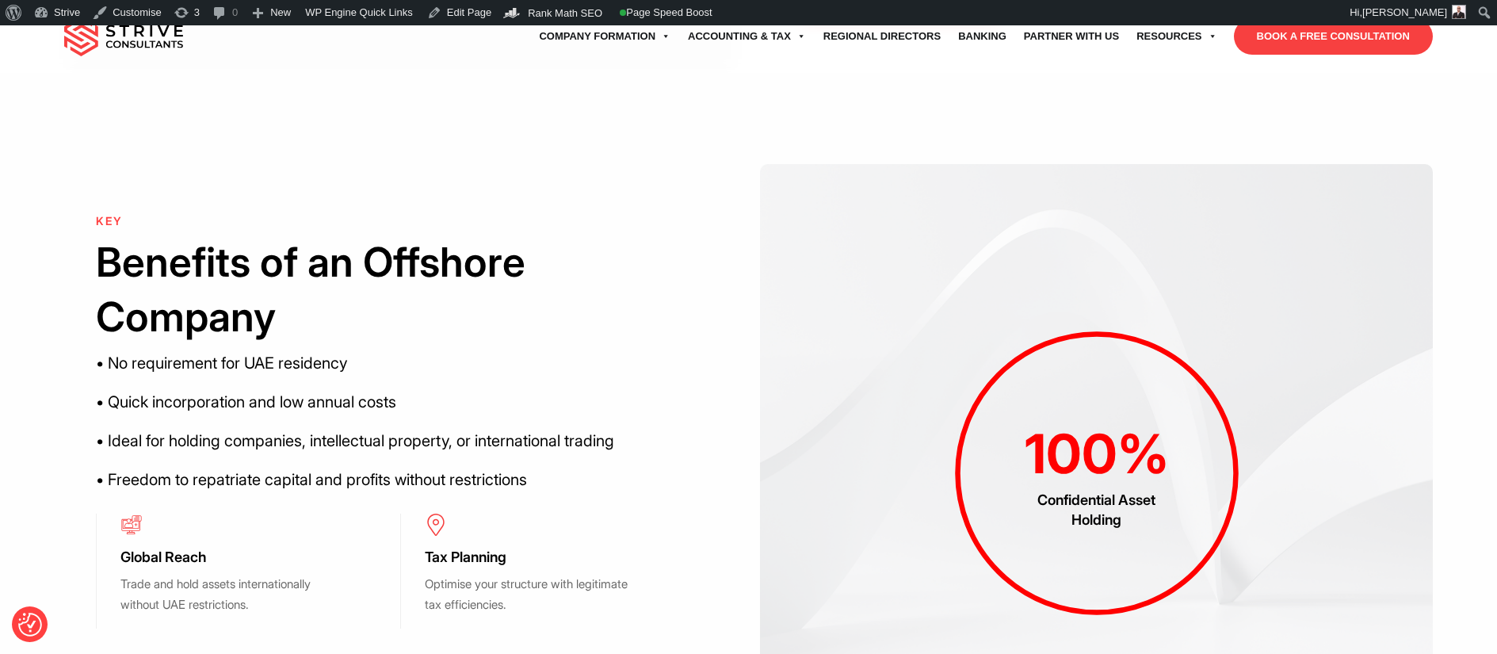
scroll to position [1178, 0]
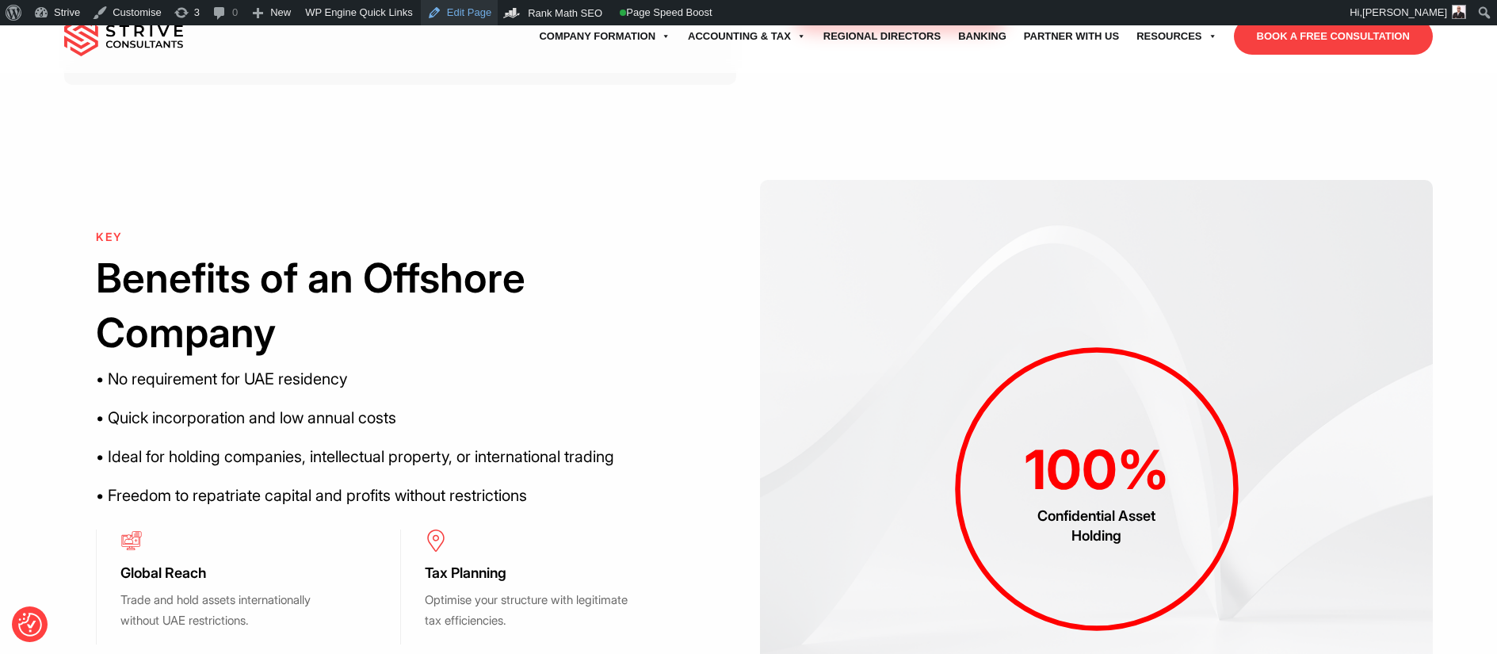
click at [464, 10] on link "Edit Page" at bounding box center [459, 12] width 77 height 25
